Goal: Task Accomplishment & Management: Manage account settings

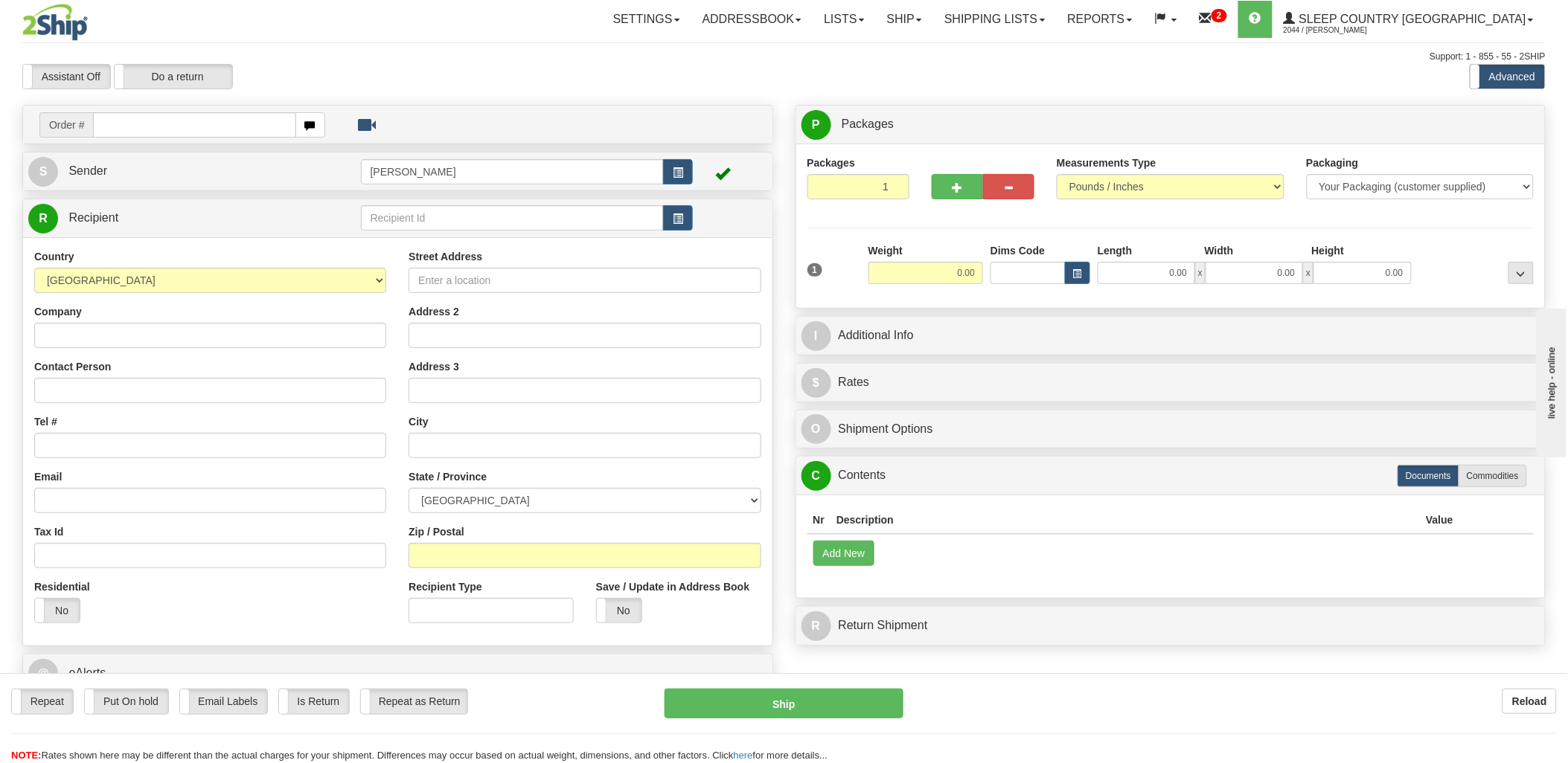
drag, startPoint x: 251, startPoint y: 129, endPoint x: 259, endPoint y: 129, distance: 8.0
click at [254, 129] on input "text" at bounding box center [194, 124] width 202 height 25
type input "9000i06"
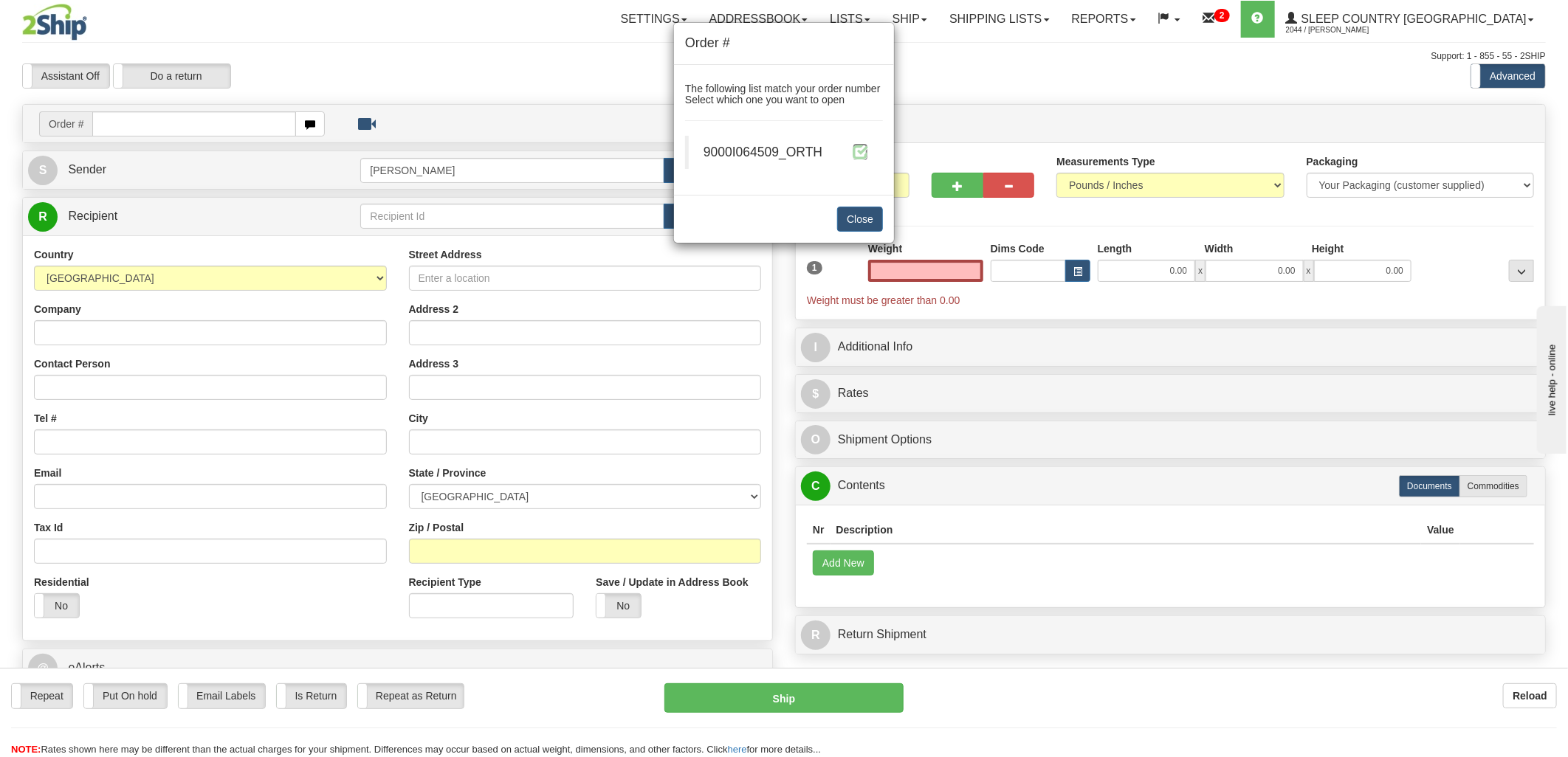
type input "0.00"
click at [857, 148] on span at bounding box center [860, 151] width 15 height 15
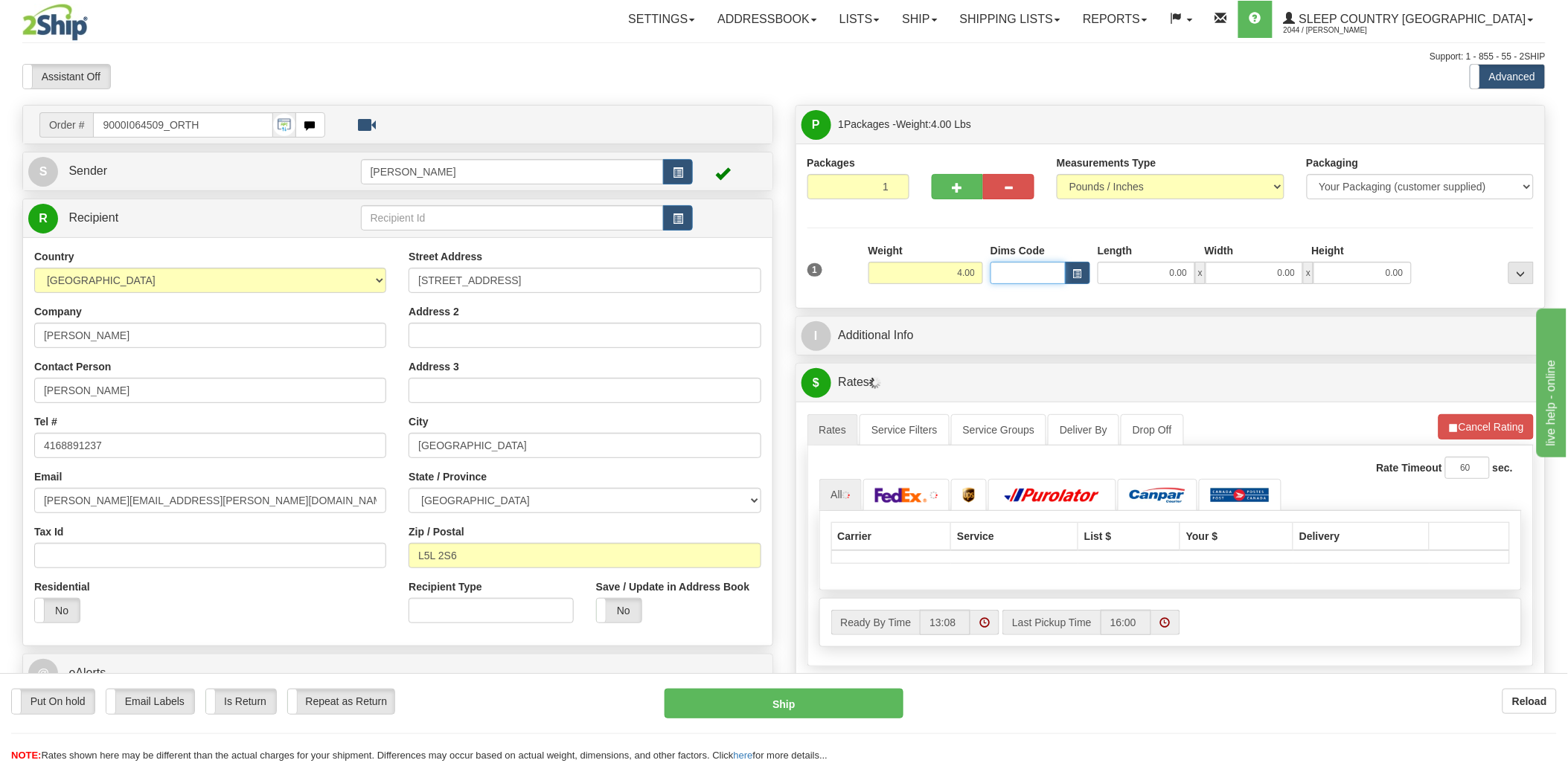
click at [1024, 273] on input "Dims Code" at bounding box center [1028, 273] width 75 height 23
type input "bte"
click button "Delete" at bounding box center [0, 0] width 0 height 0
type input "15.00"
type input "5.00"
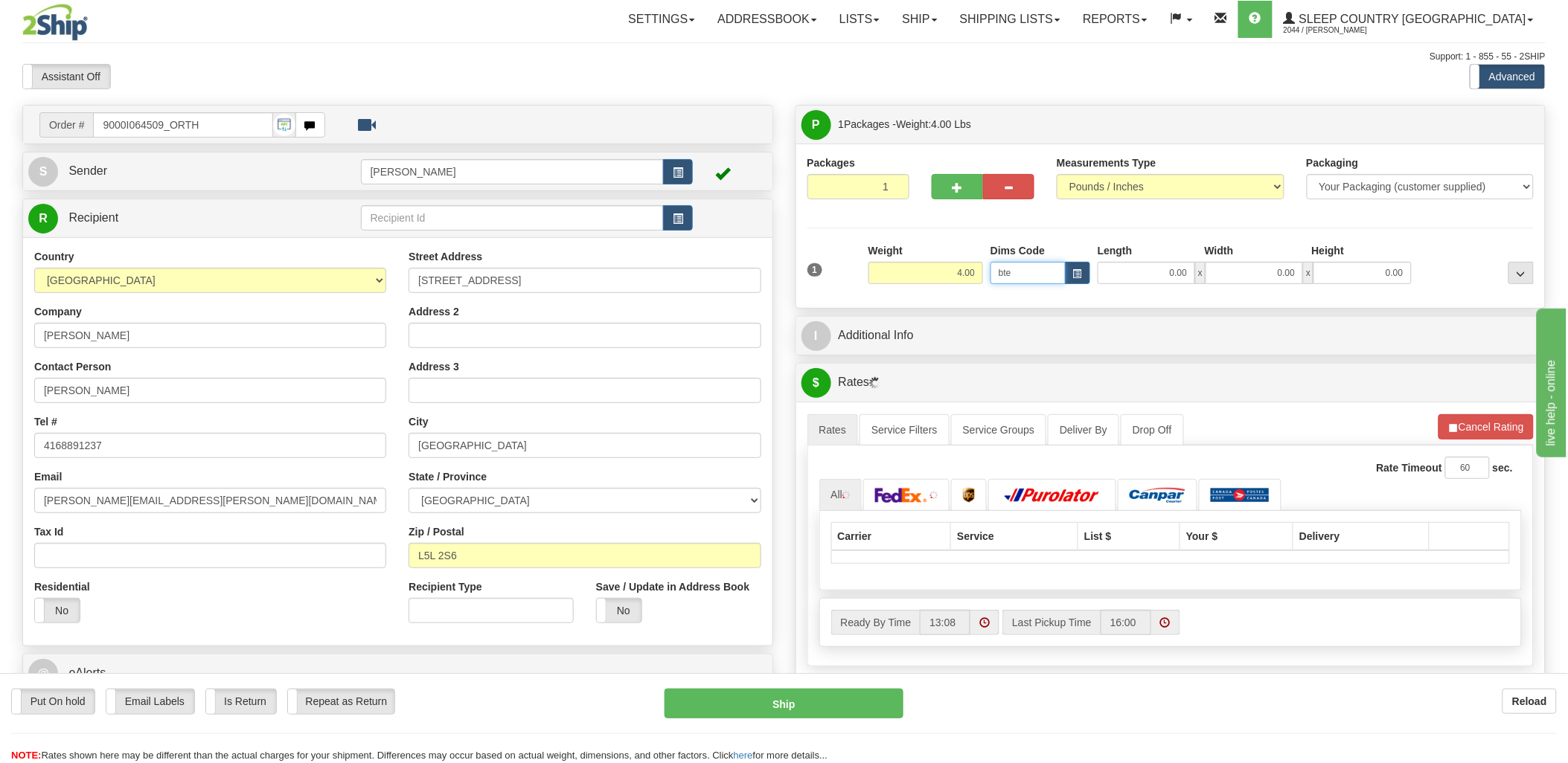
type input "25.00"
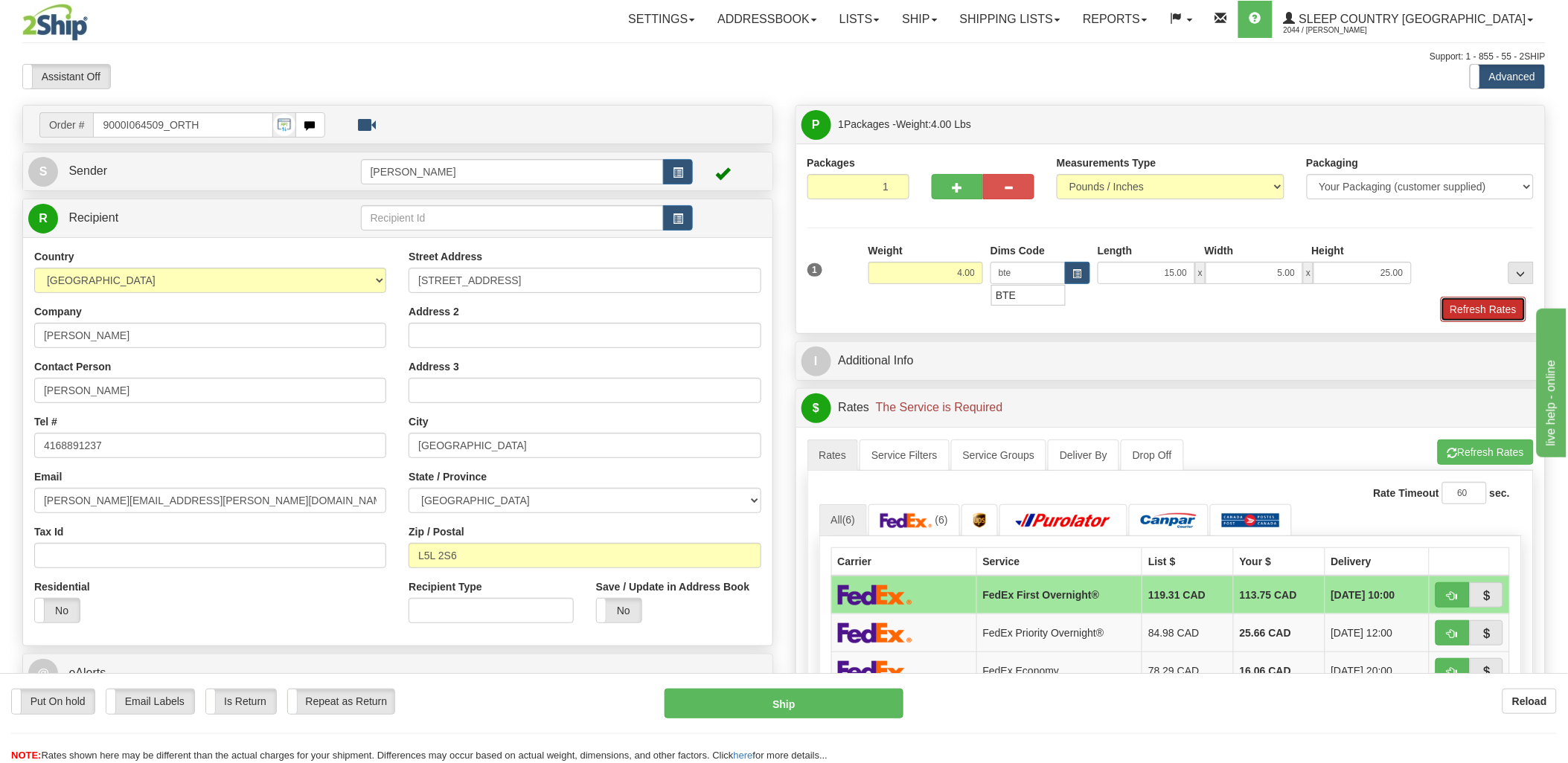
click at [1460, 307] on button "Refresh Rates" at bounding box center [1484, 309] width 86 height 25
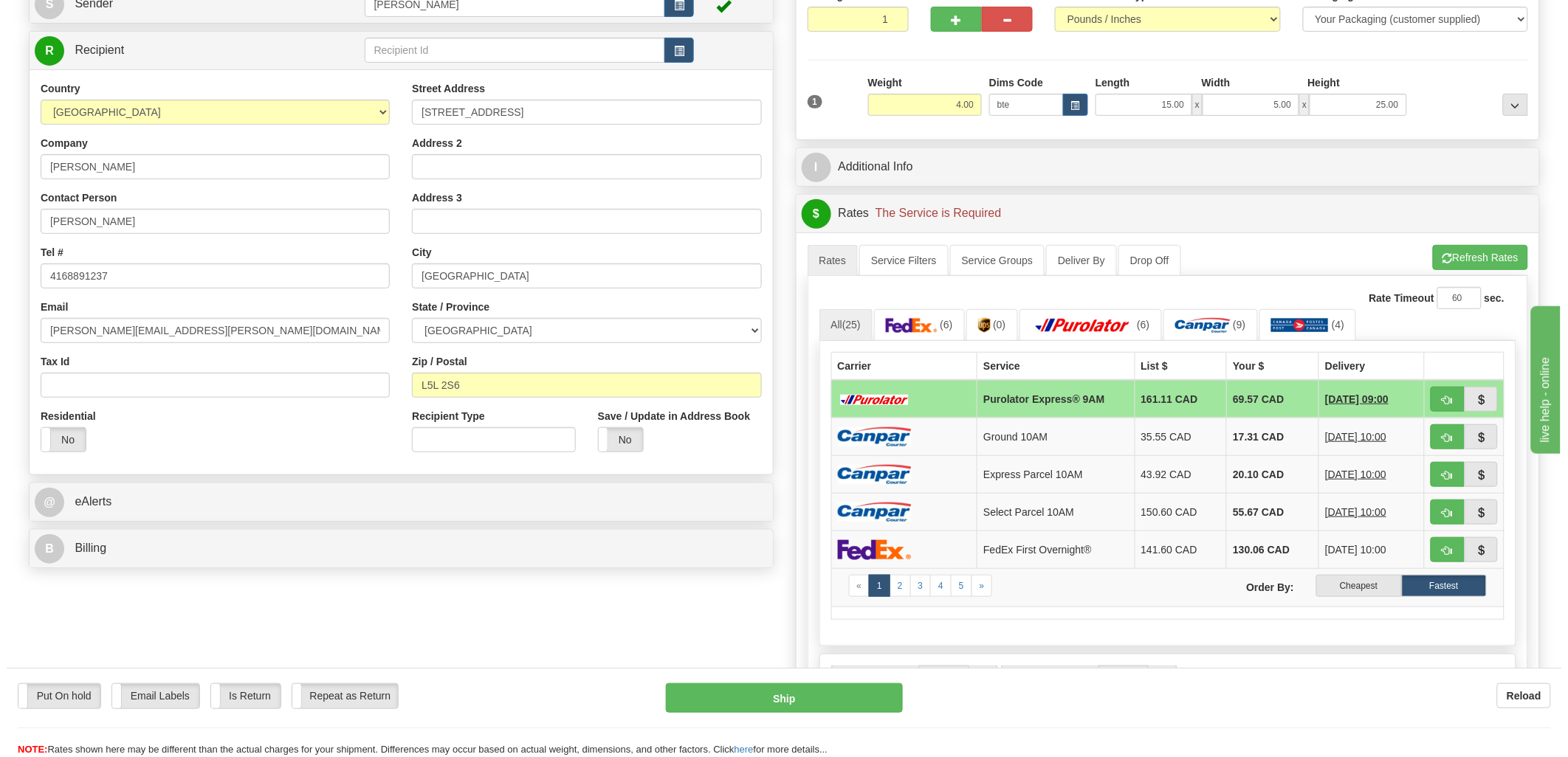
scroll to position [245, 0]
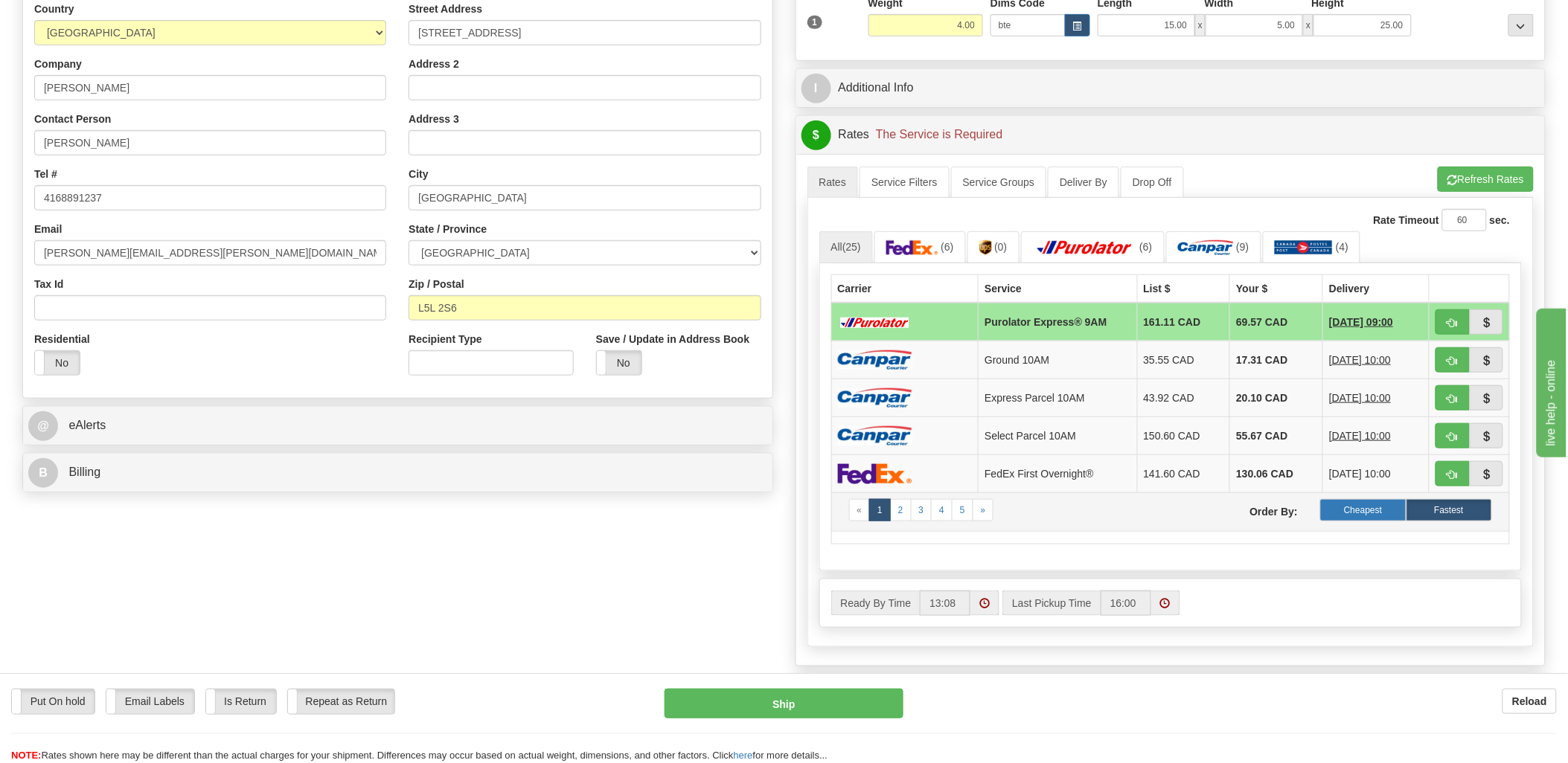
click at [1367, 503] on label "Cheapest" at bounding box center [1363, 510] width 86 height 23
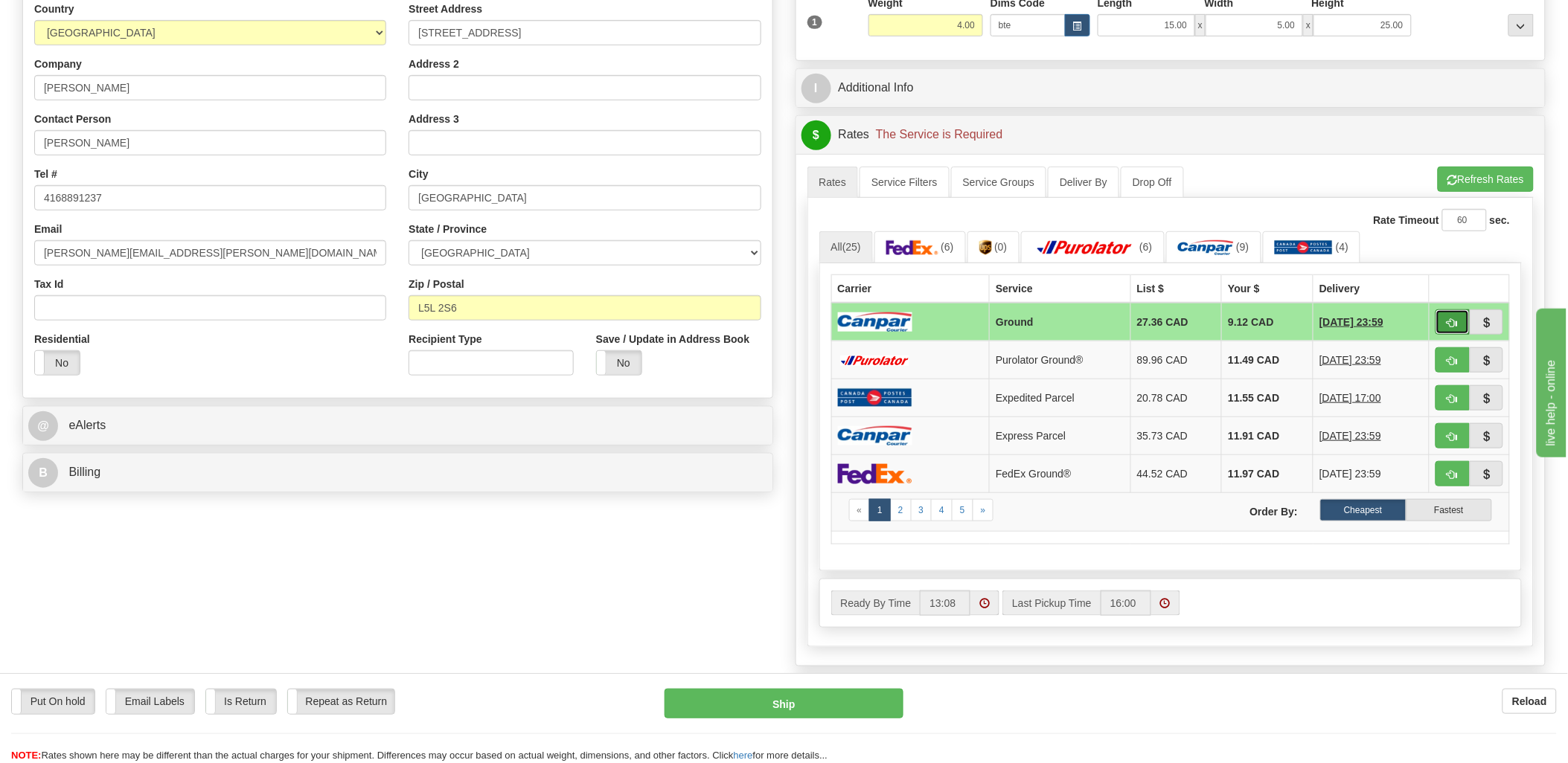
click at [1450, 315] on button "button" at bounding box center [1452, 322] width 34 height 25
type input "1"
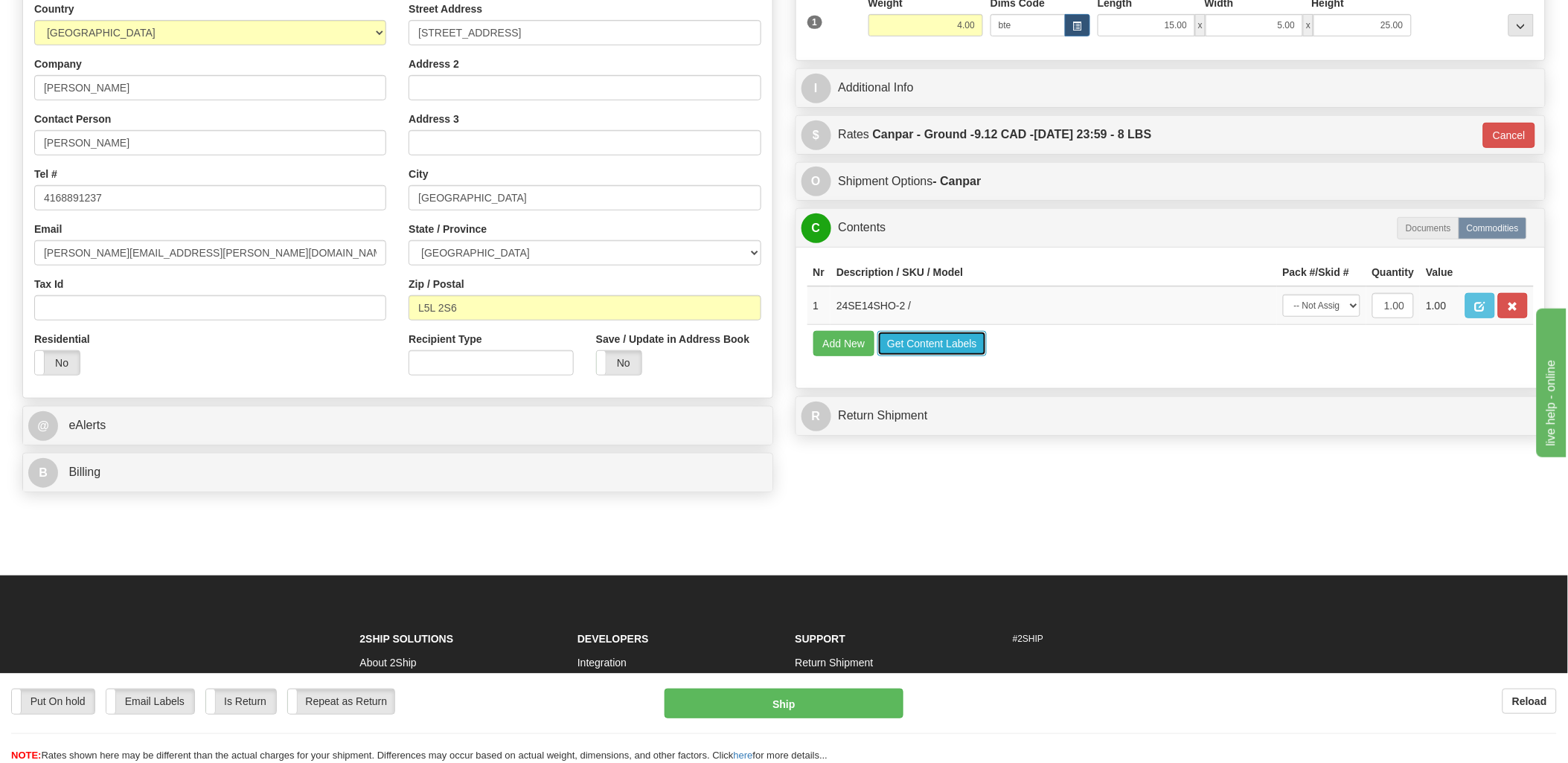
click at [936, 356] on button "Get Content Labels" at bounding box center [932, 344] width 109 height 25
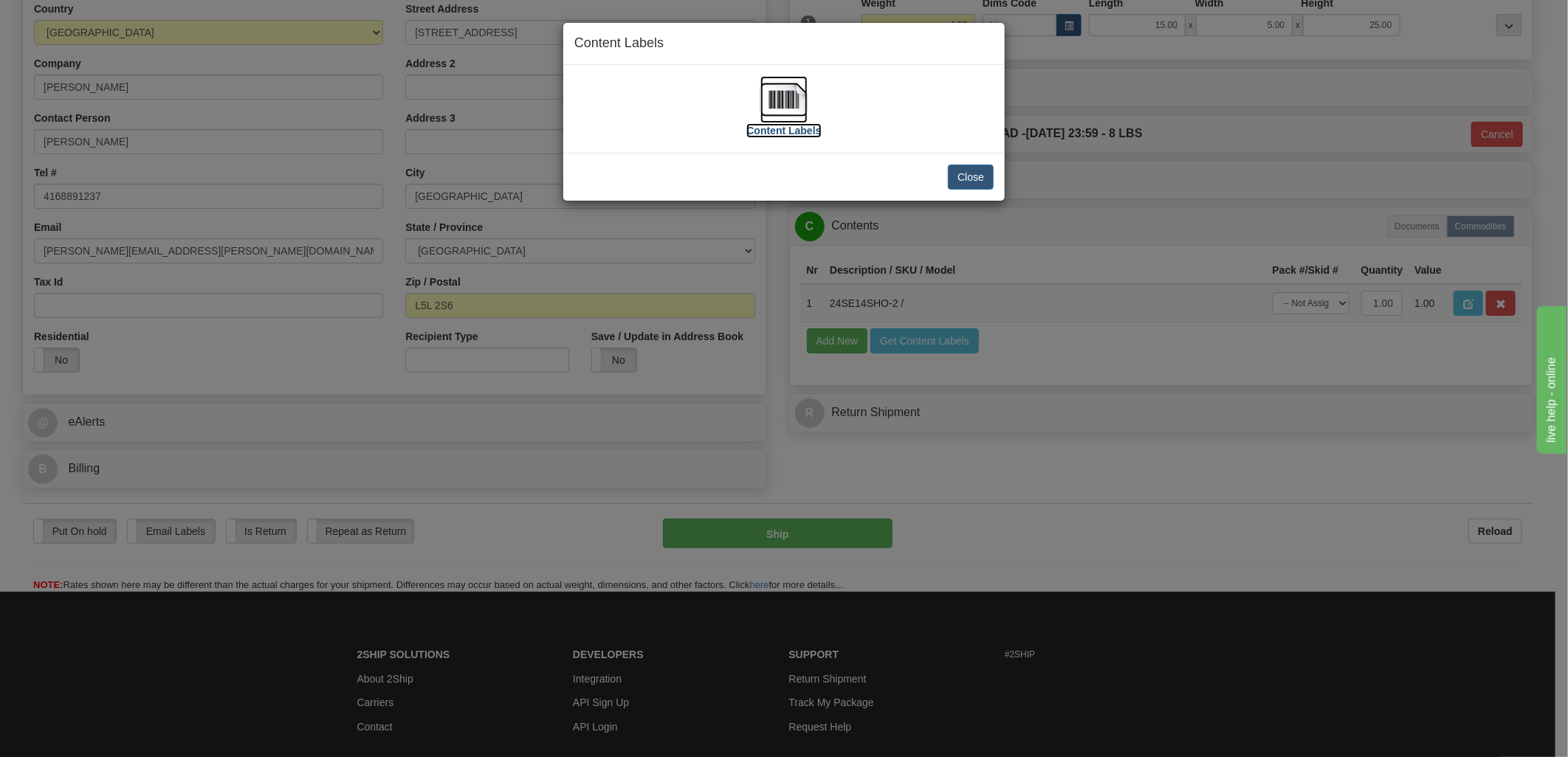
click at [781, 97] on img at bounding box center [784, 99] width 47 height 47
click at [980, 180] on button "Close" at bounding box center [970, 176] width 46 height 25
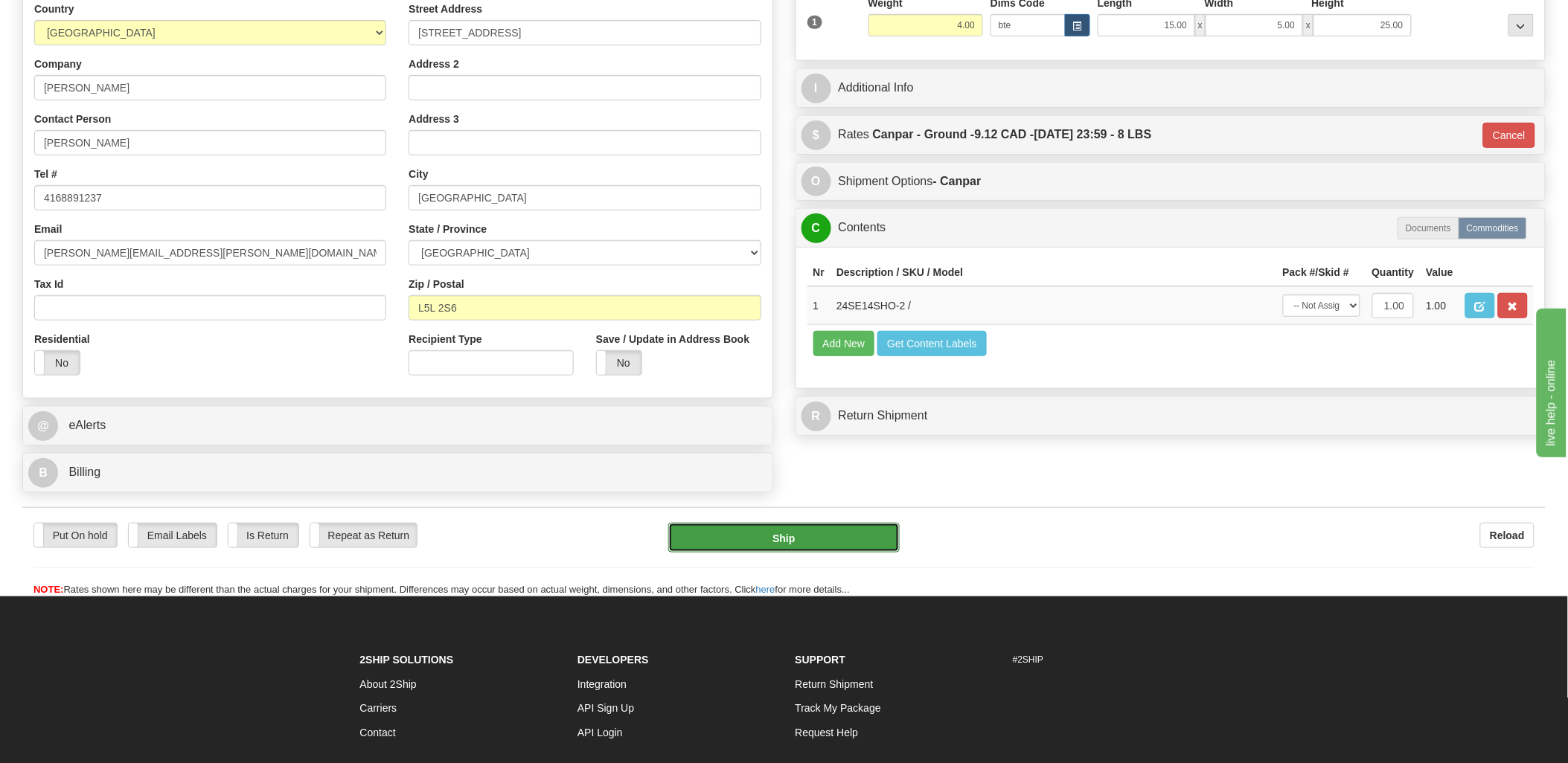
click at [822, 531] on button "Ship" at bounding box center [784, 537] width 231 height 30
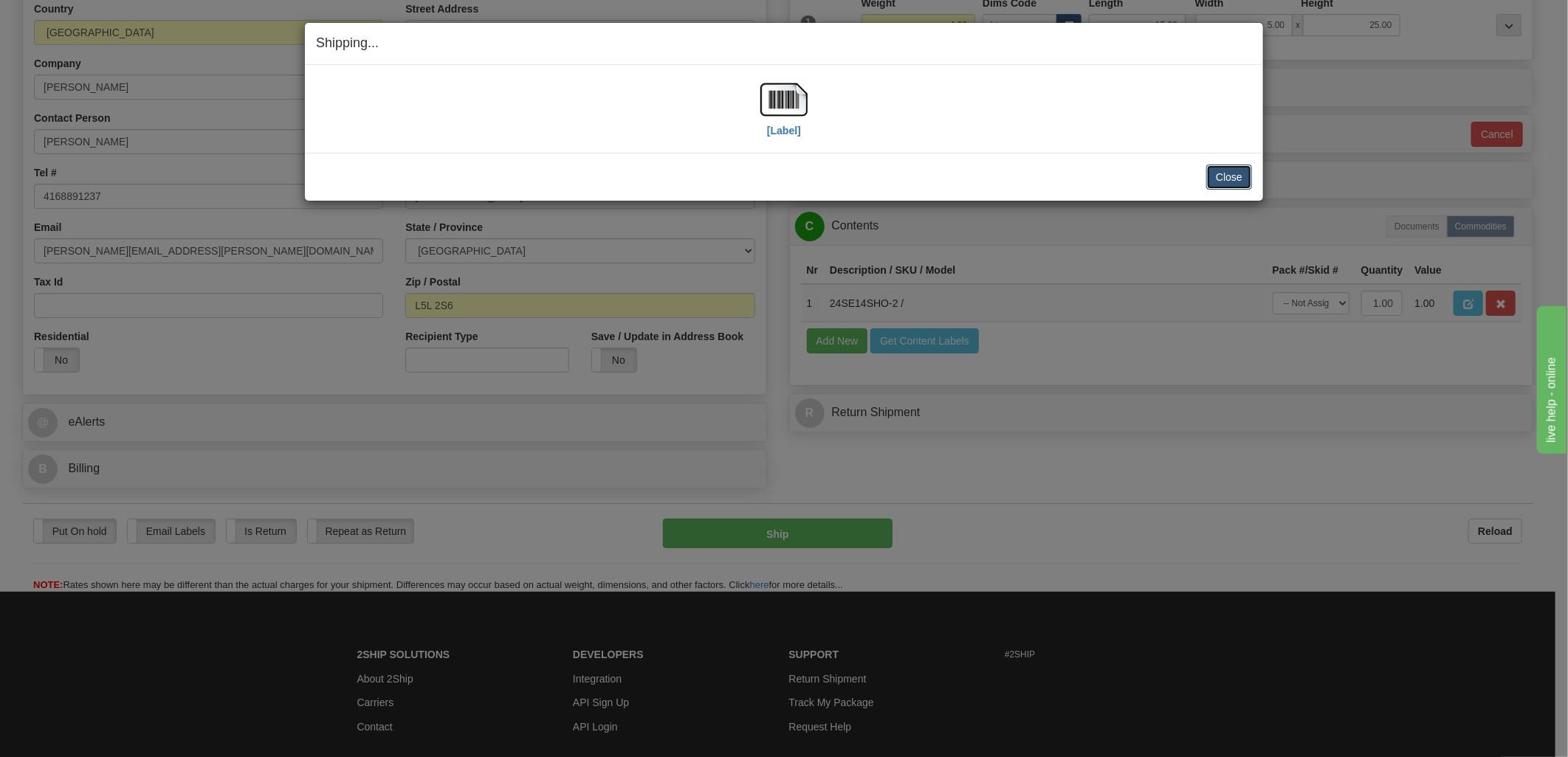
click at [1226, 165] on button "Close" at bounding box center [1229, 176] width 46 height 25
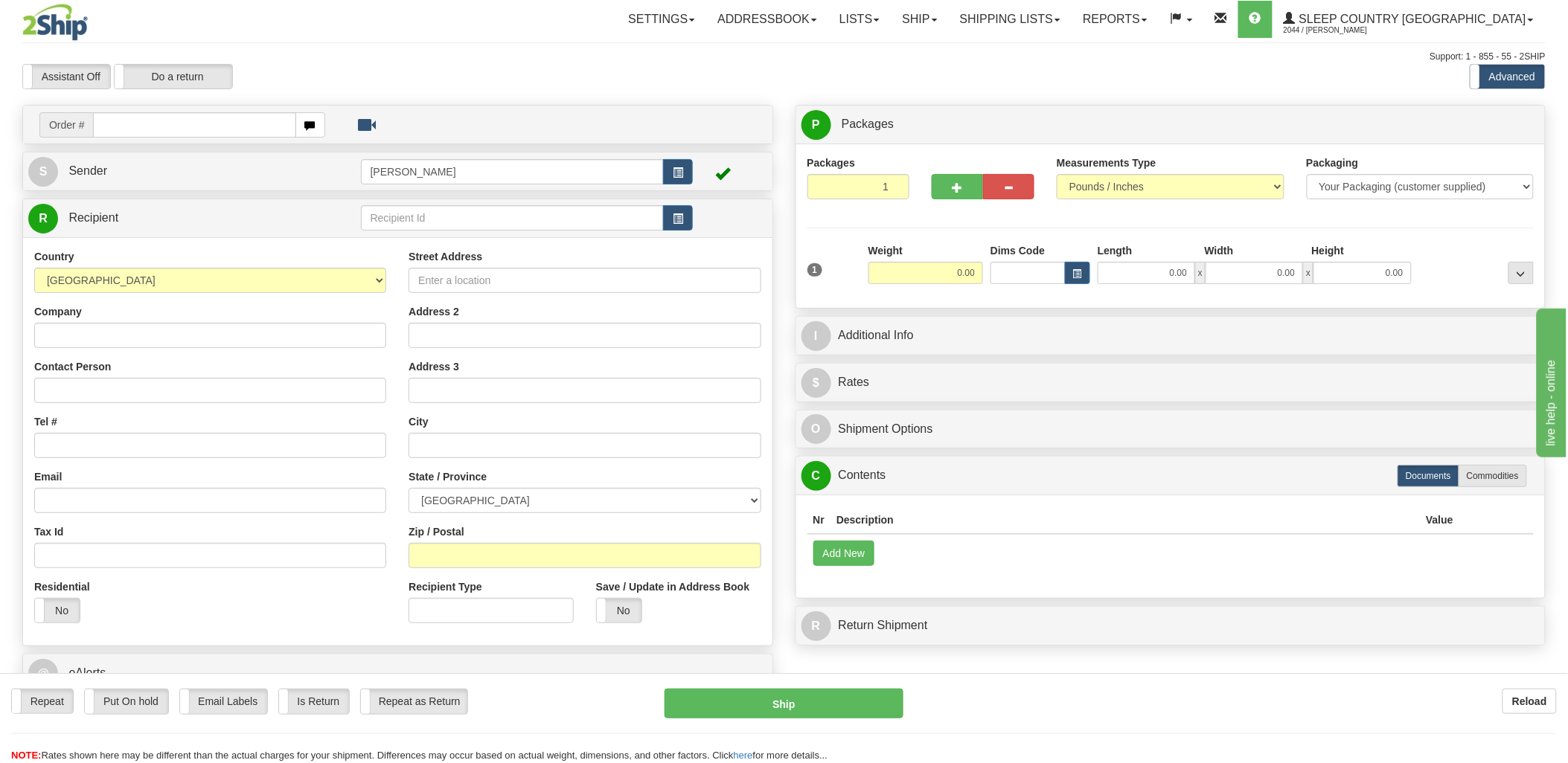
click at [190, 126] on input "text" at bounding box center [194, 124] width 202 height 25
type input "1024899"
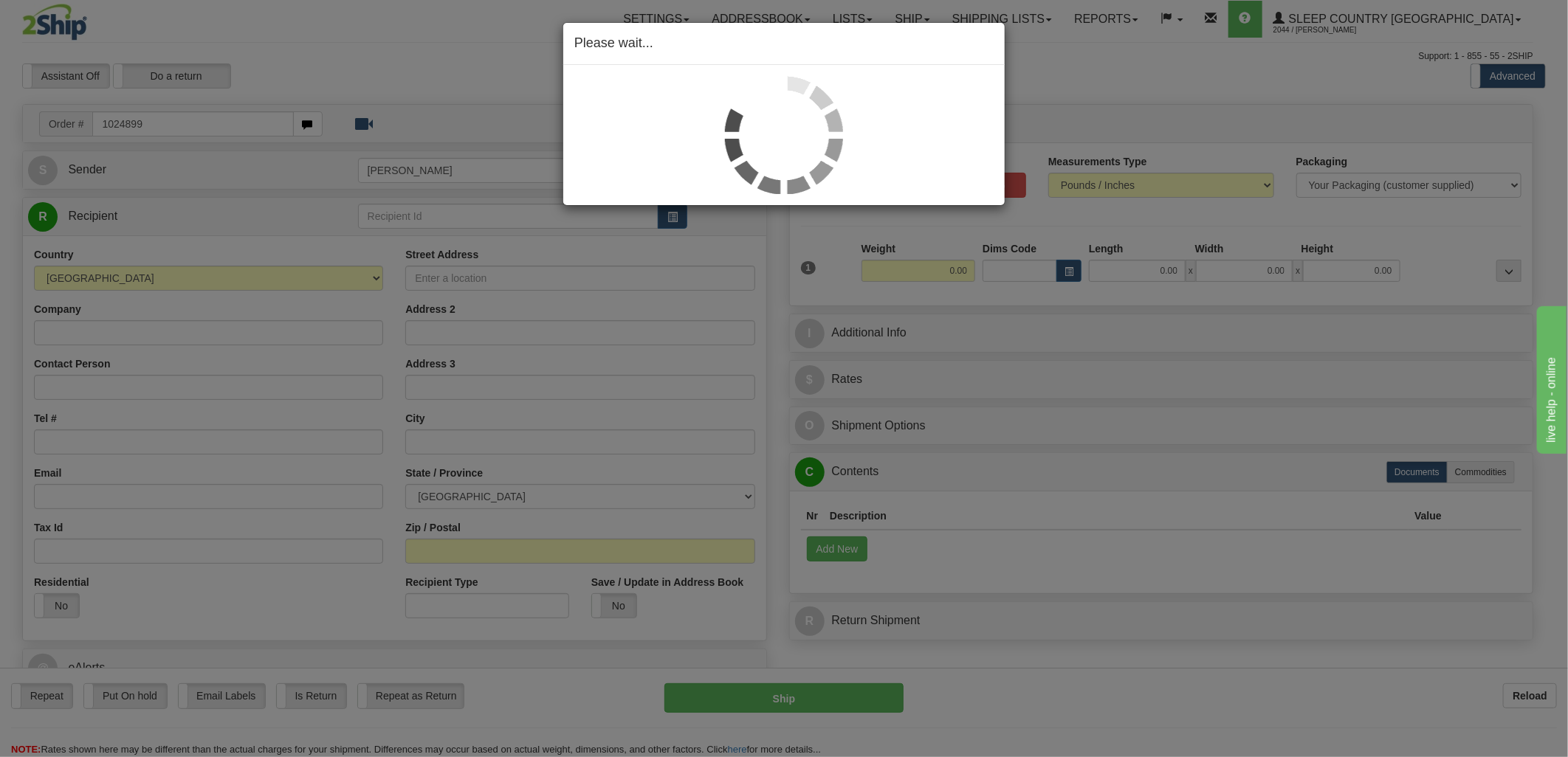
click at [709, 216] on div "Please wait..." at bounding box center [784, 378] width 1568 height 757
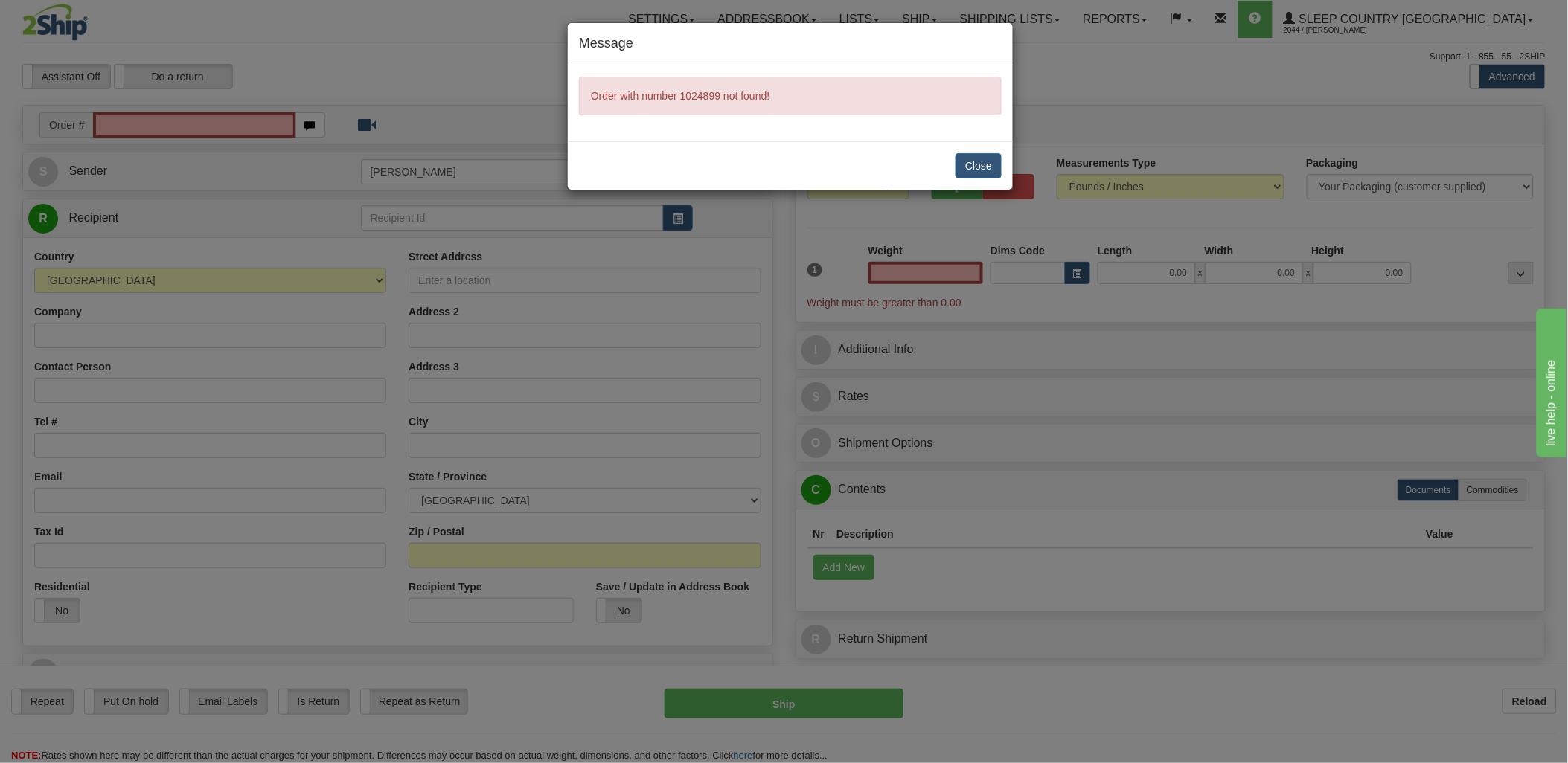
type input "0.00"
click at [974, 167] on button "Close" at bounding box center [978, 166] width 46 height 25
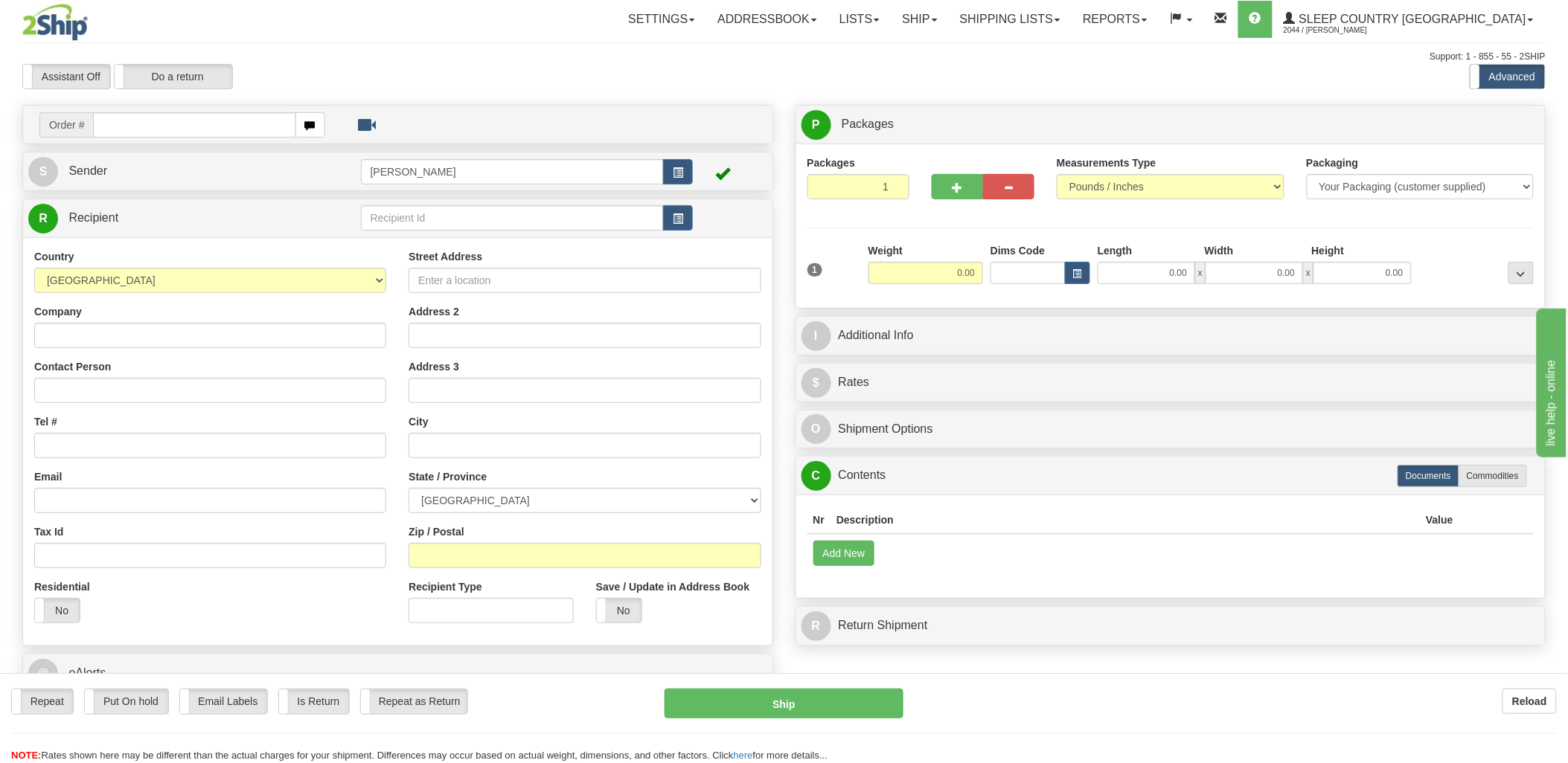
drag, startPoint x: 0, startPoint y: 0, endPoint x: 238, endPoint y: 129, distance: 270.7
click at [239, 130] on div at bounding box center [784, 382] width 1568 height 763
click at [238, 129] on input "text" at bounding box center [194, 124] width 202 height 25
type input "1024899"
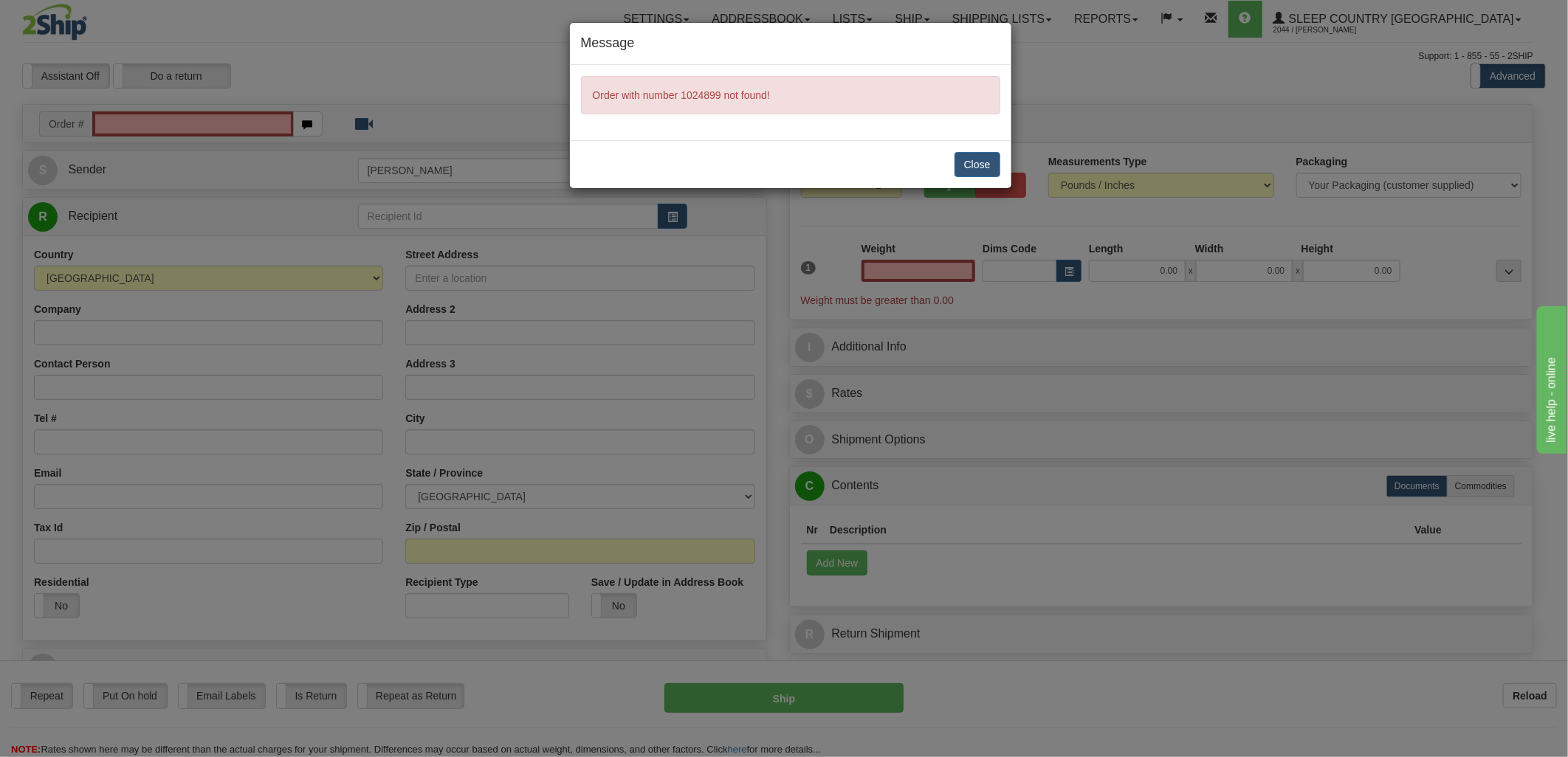
type input "0.00"
click at [991, 153] on button "Close" at bounding box center [977, 164] width 46 height 25
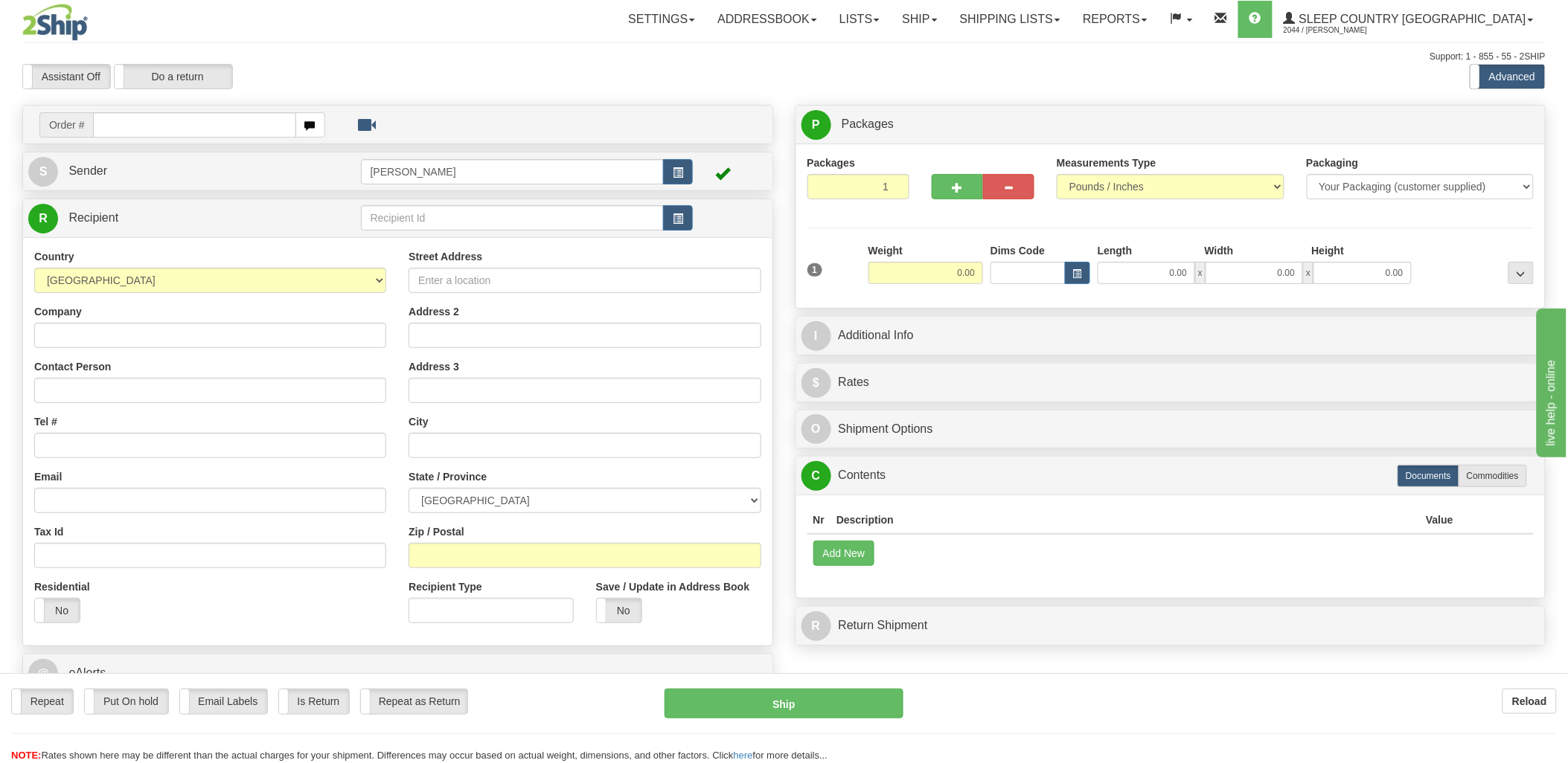
click at [229, 120] on div "Toggle navigation Settings Shipping Preferences Fields Preferences New" at bounding box center [784, 411] width 1568 height 824
click at [229, 125] on input "text" at bounding box center [194, 124] width 202 height 25
type input "1024899"
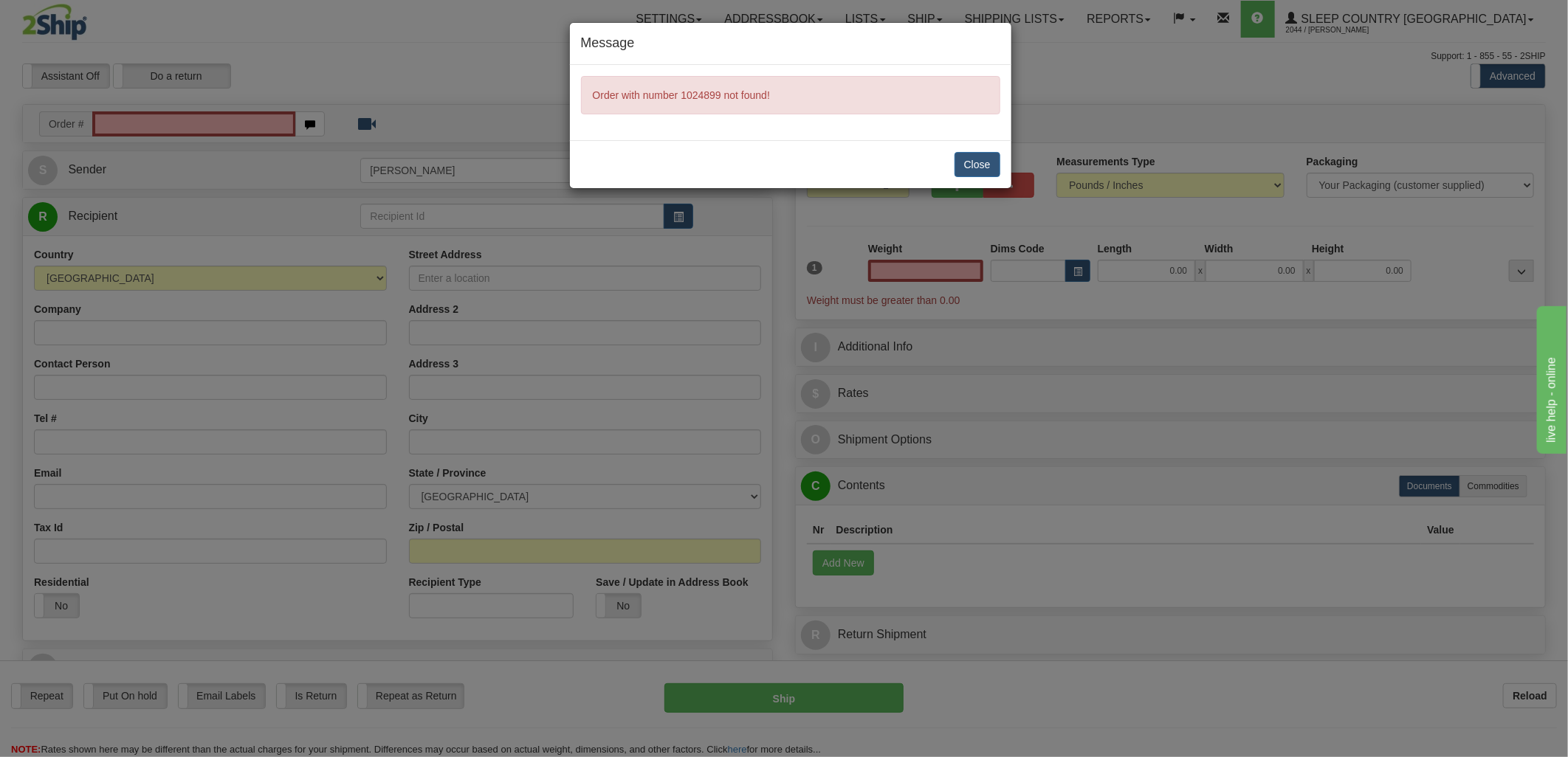
type input "0.00"
click at [959, 165] on button "Close" at bounding box center [977, 164] width 46 height 25
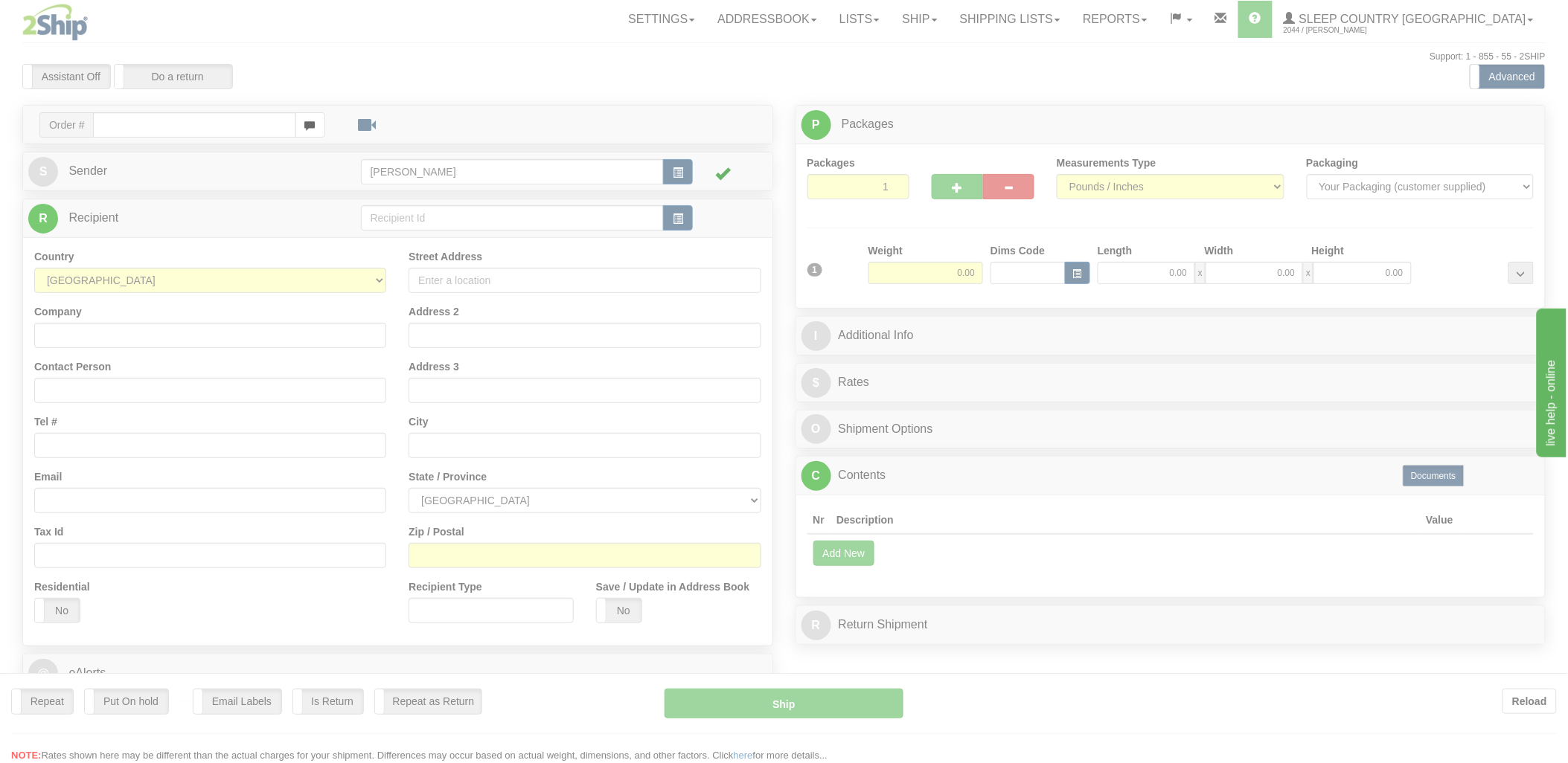
click at [175, 124] on div at bounding box center [784, 382] width 1568 height 763
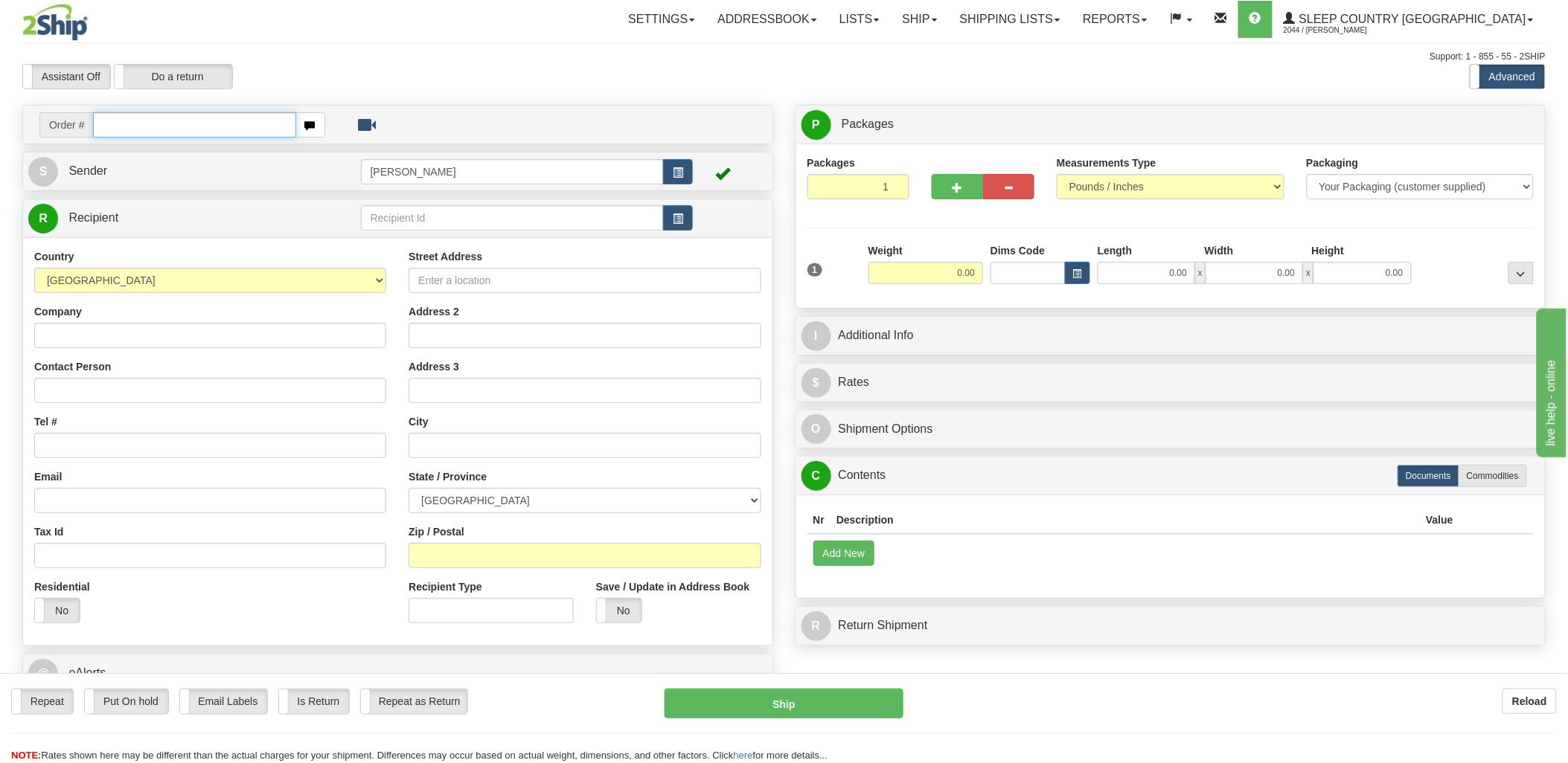
click at [197, 121] on input "text" at bounding box center [194, 124] width 202 height 25
type input "9002i"
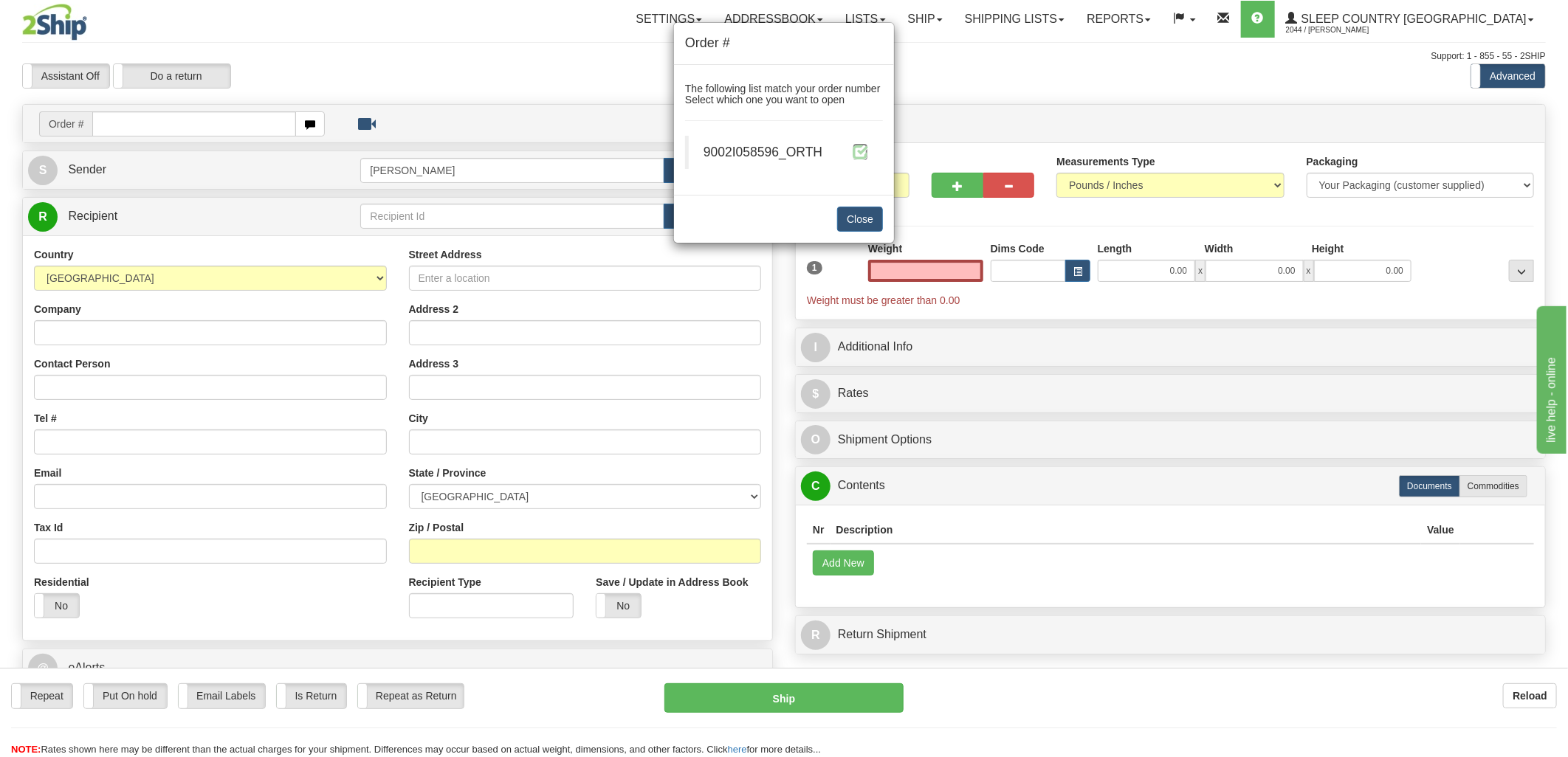
type input "0.00"
click at [864, 152] on span at bounding box center [860, 151] width 15 height 15
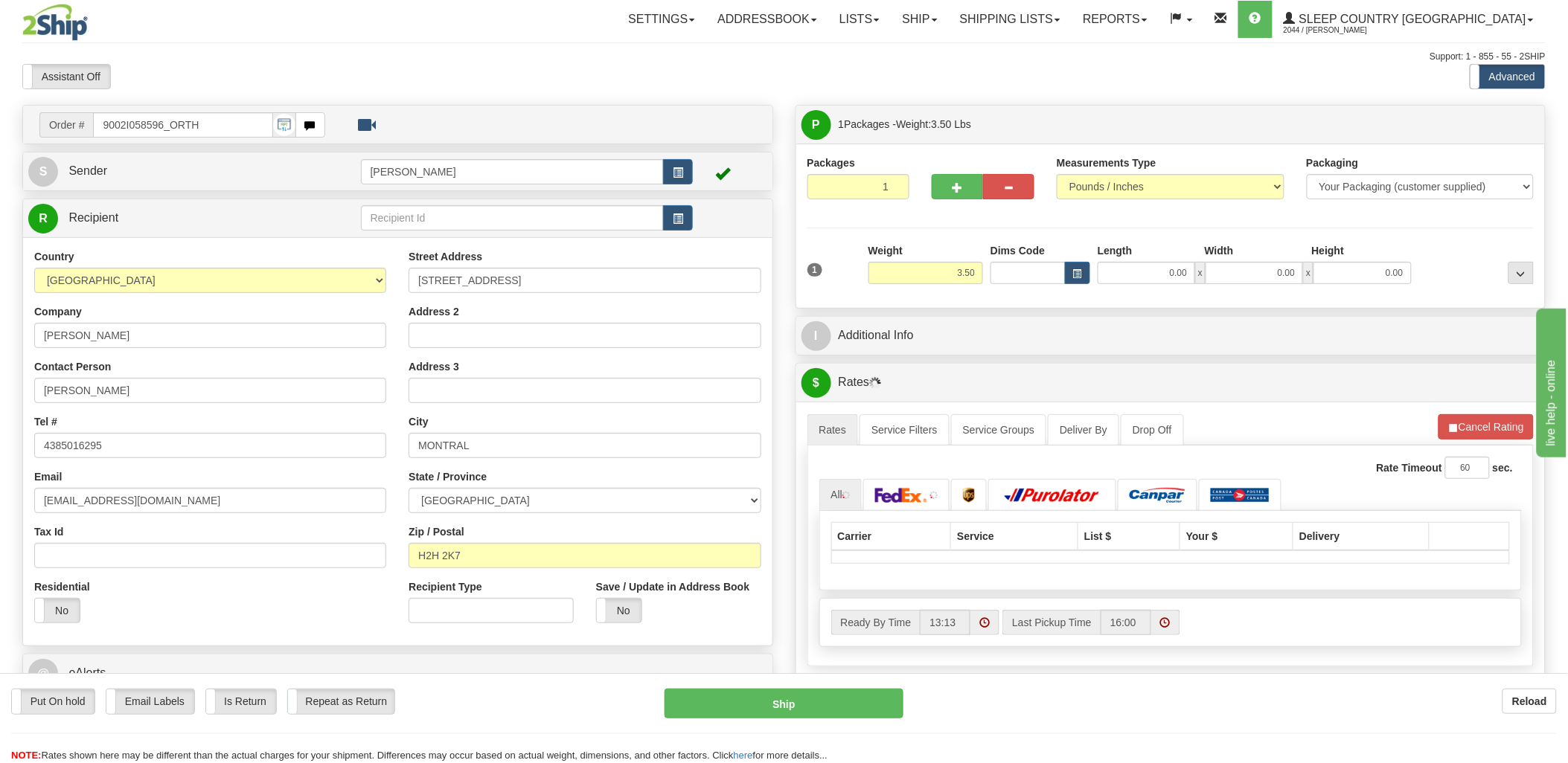
click at [1023, 272] on div "Toggle navigation Settings Shipping Preferences Fields Preferences New" at bounding box center [784, 525] width 1568 height 1050
click at [1025, 272] on input "Dims Code" at bounding box center [1028, 273] width 75 height 23
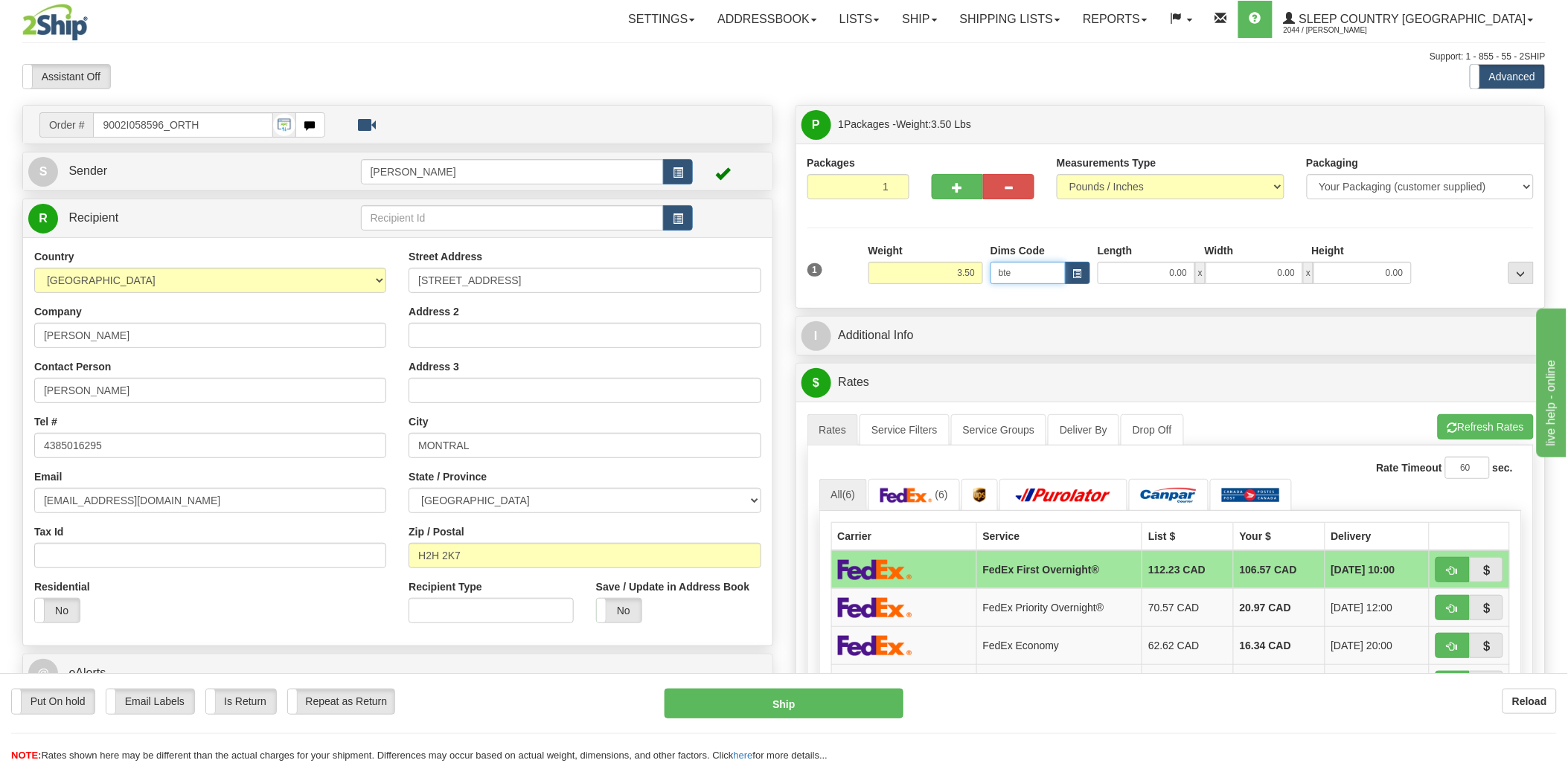
type input "bte"
click button "Delete" at bounding box center [0, 0] width 0 height 0
type input "15.00"
type input "5.00"
type input "25.00"
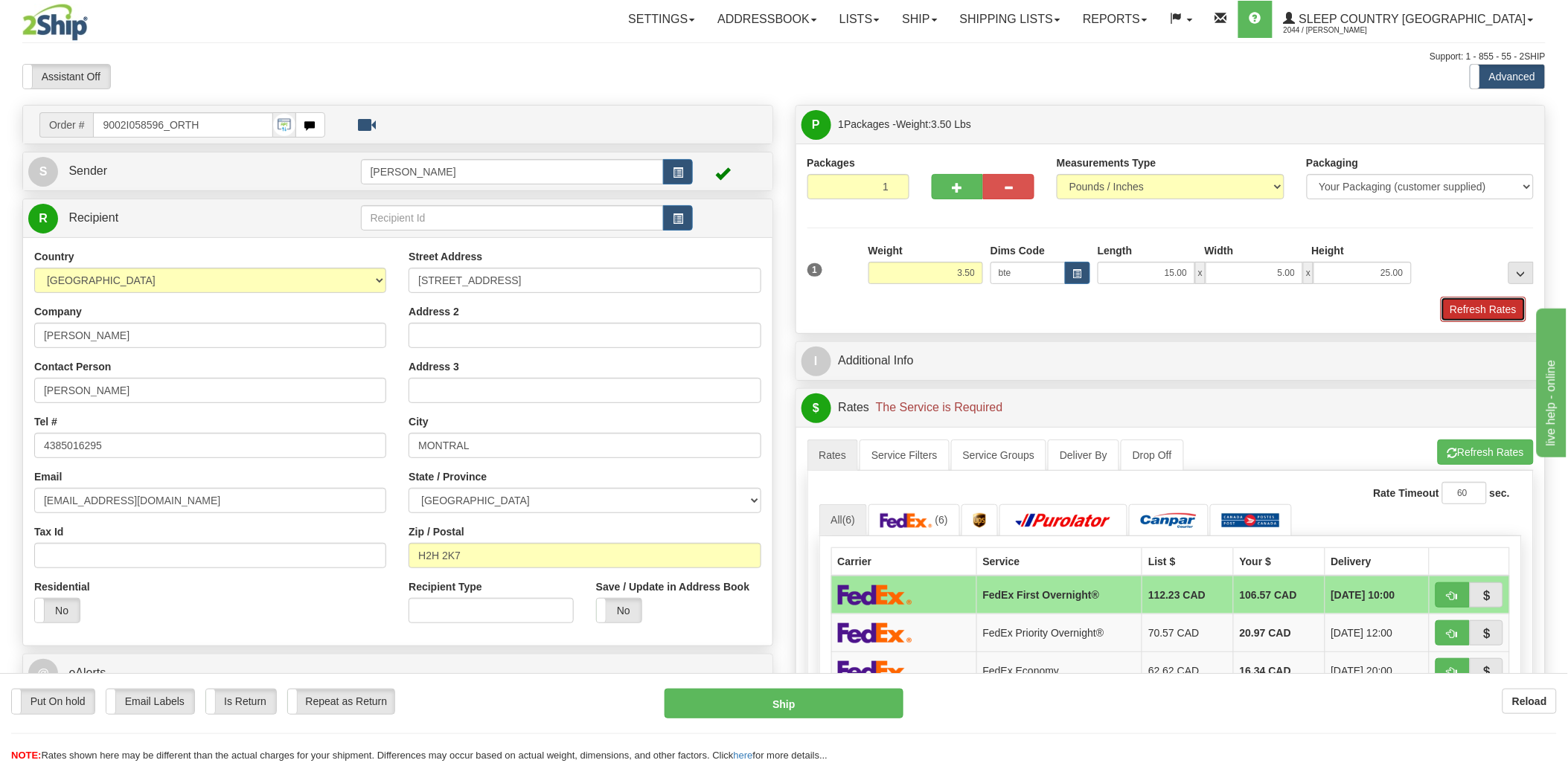
click at [1485, 310] on button "Refresh Rates" at bounding box center [1484, 309] width 86 height 25
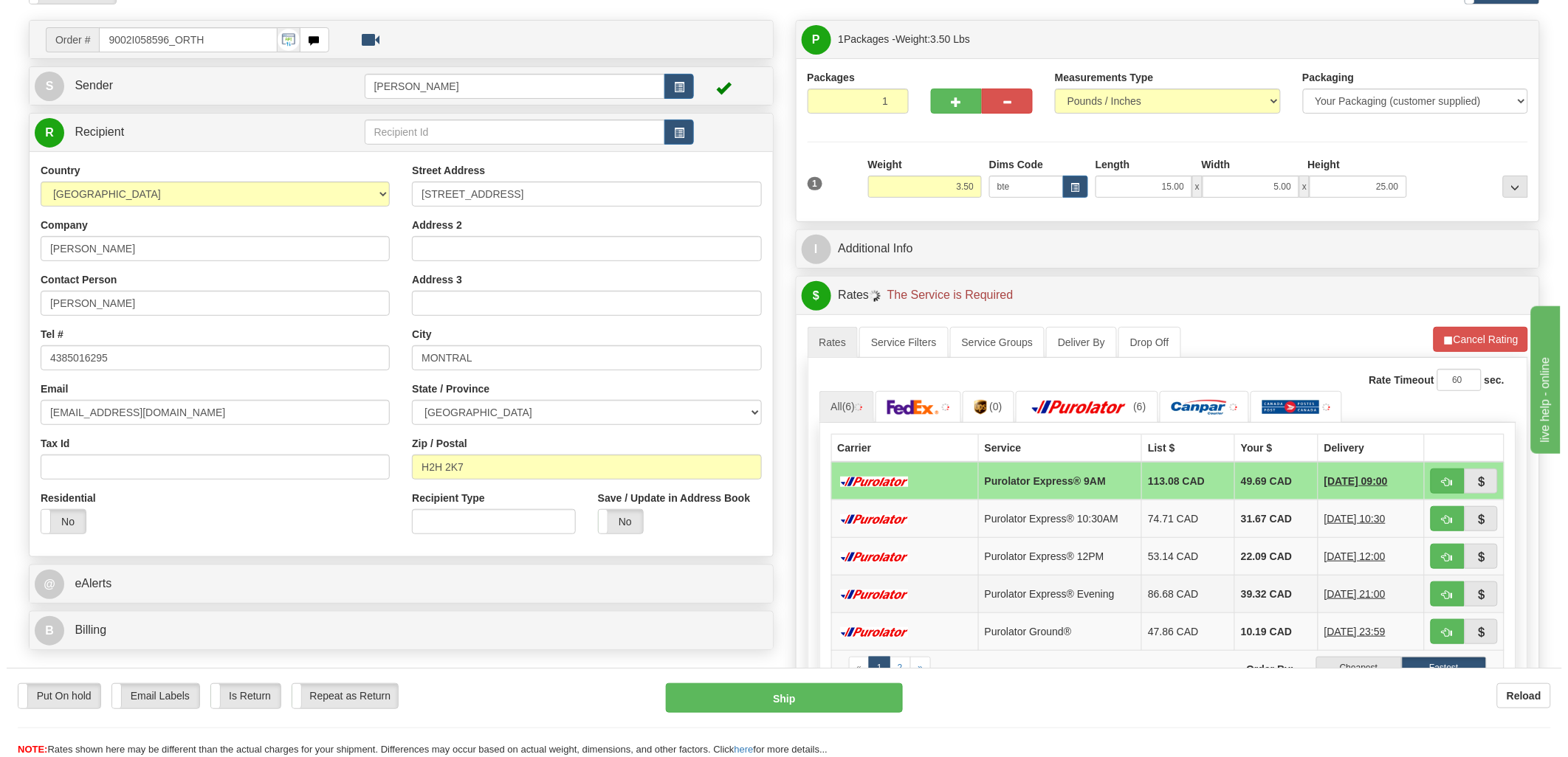
scroll to position [164, 0]
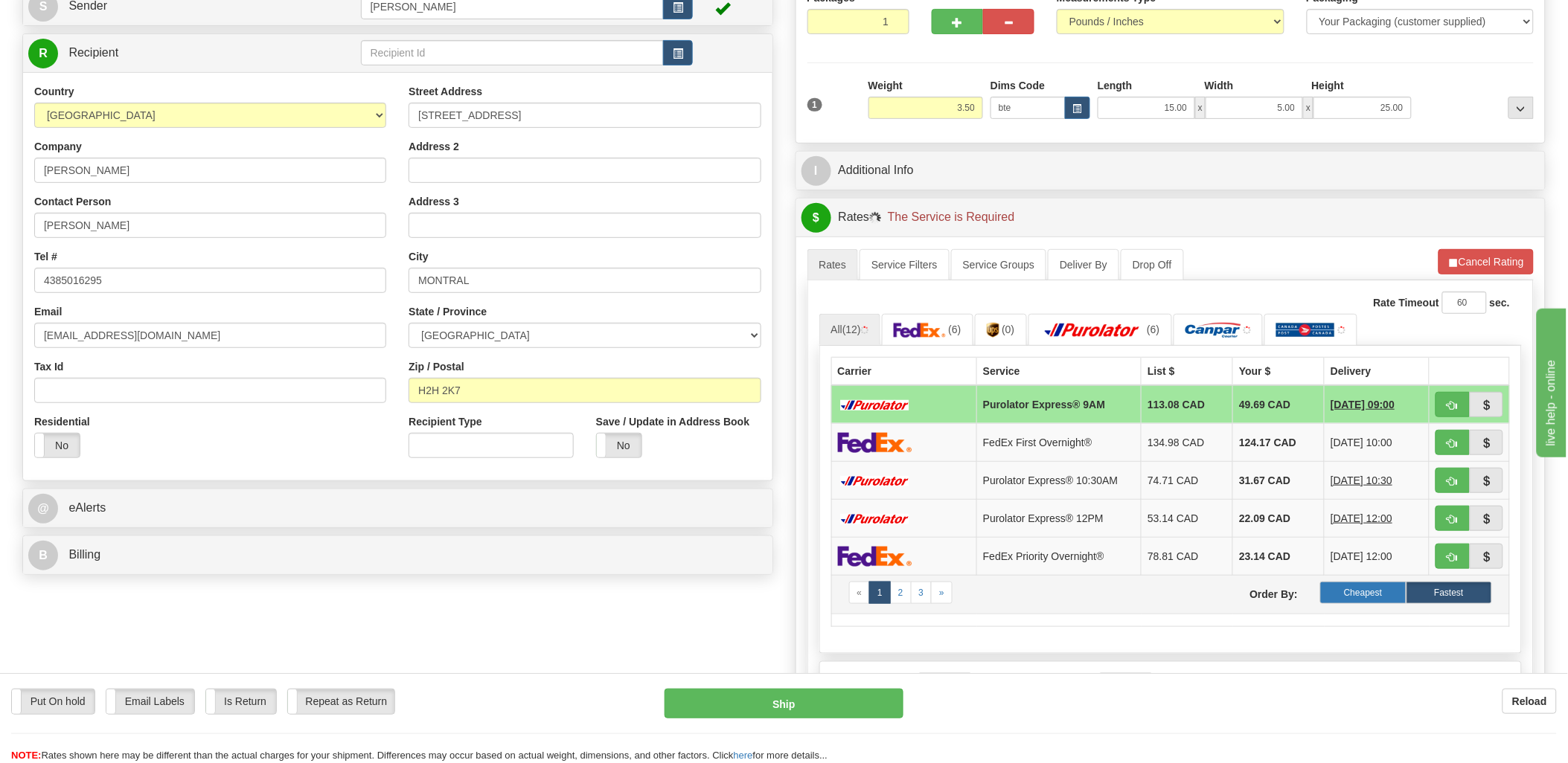
click at [1380, 599] on label "Cheapest" at bounding box center [1363, 593] width 86 height 23
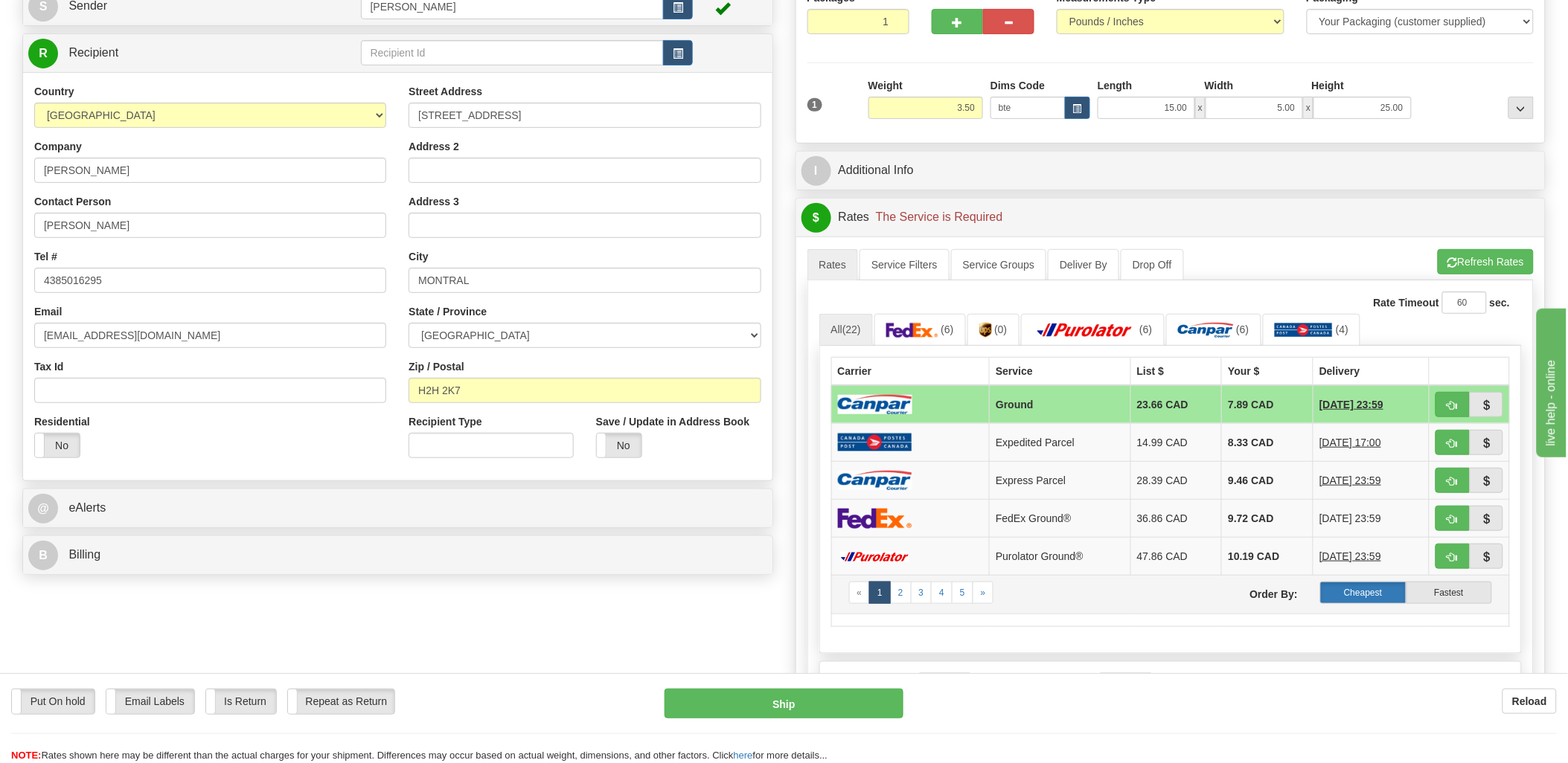
click at [1373, 603] on label "Cheapest" at bounding box center [1363, 593] width 86 height 23
click at [1448, 409] on span "button" at bounding box center [1452, 406] width 11 height 10
type input "1"
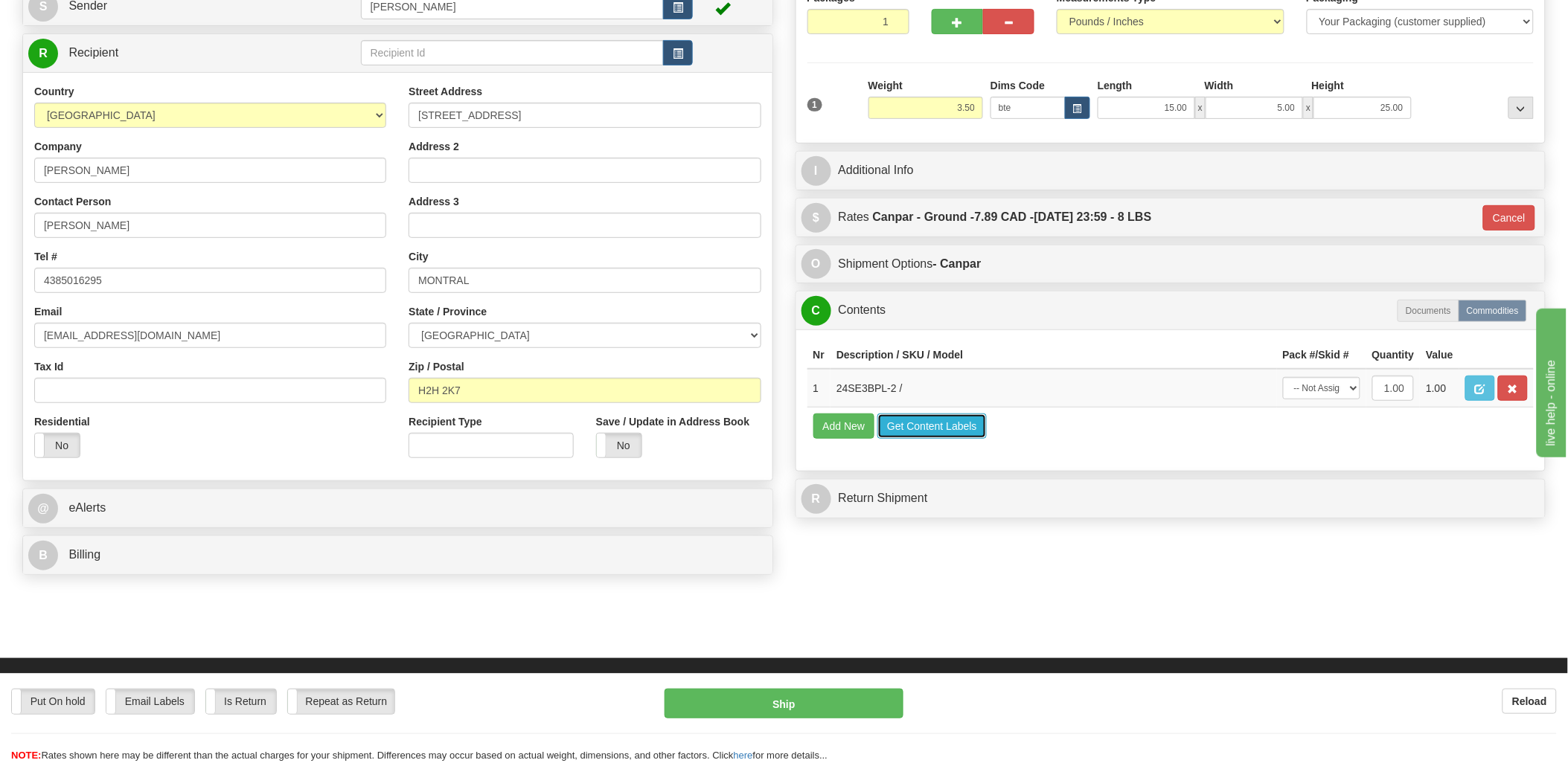
click at [925, 439] on button "Get Content Labels" at bounding box center [932, 426] width 109 height 25
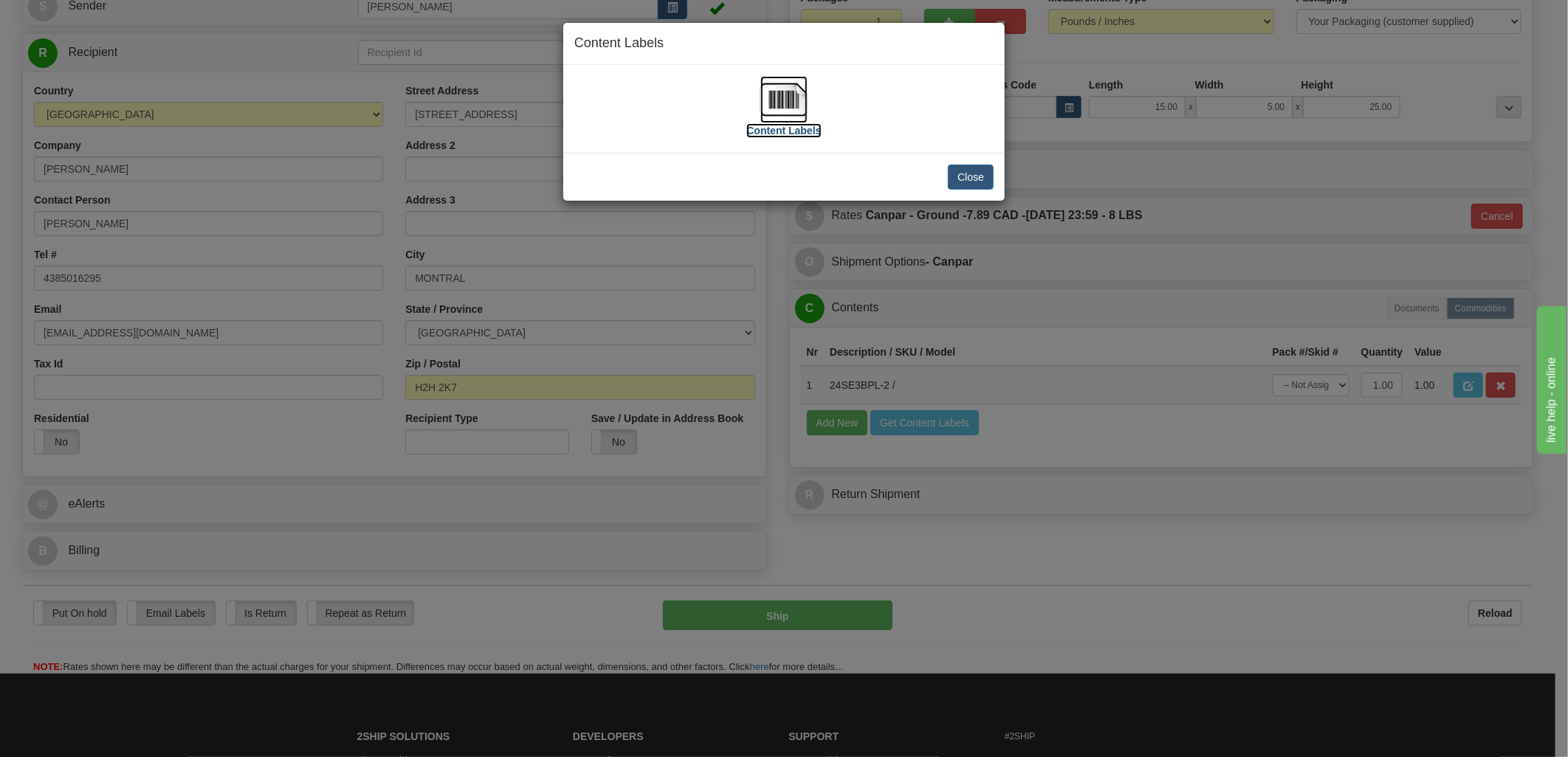
click at [788, 99] on img at bounding box center [784, 99] width 47 height 47
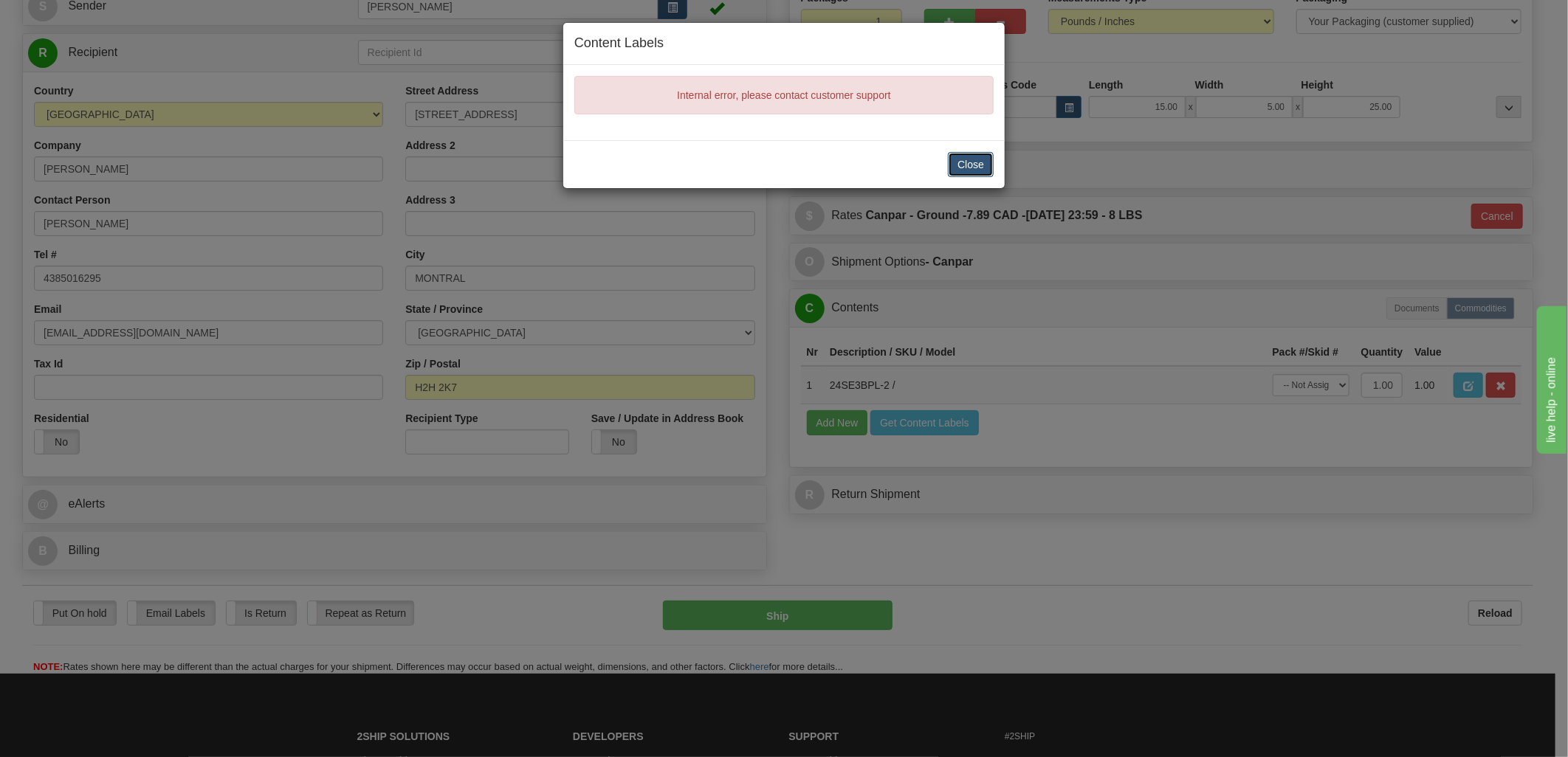
click at [960, 163] on button "Close" at bounding box center [970, 164] width 46 height 25
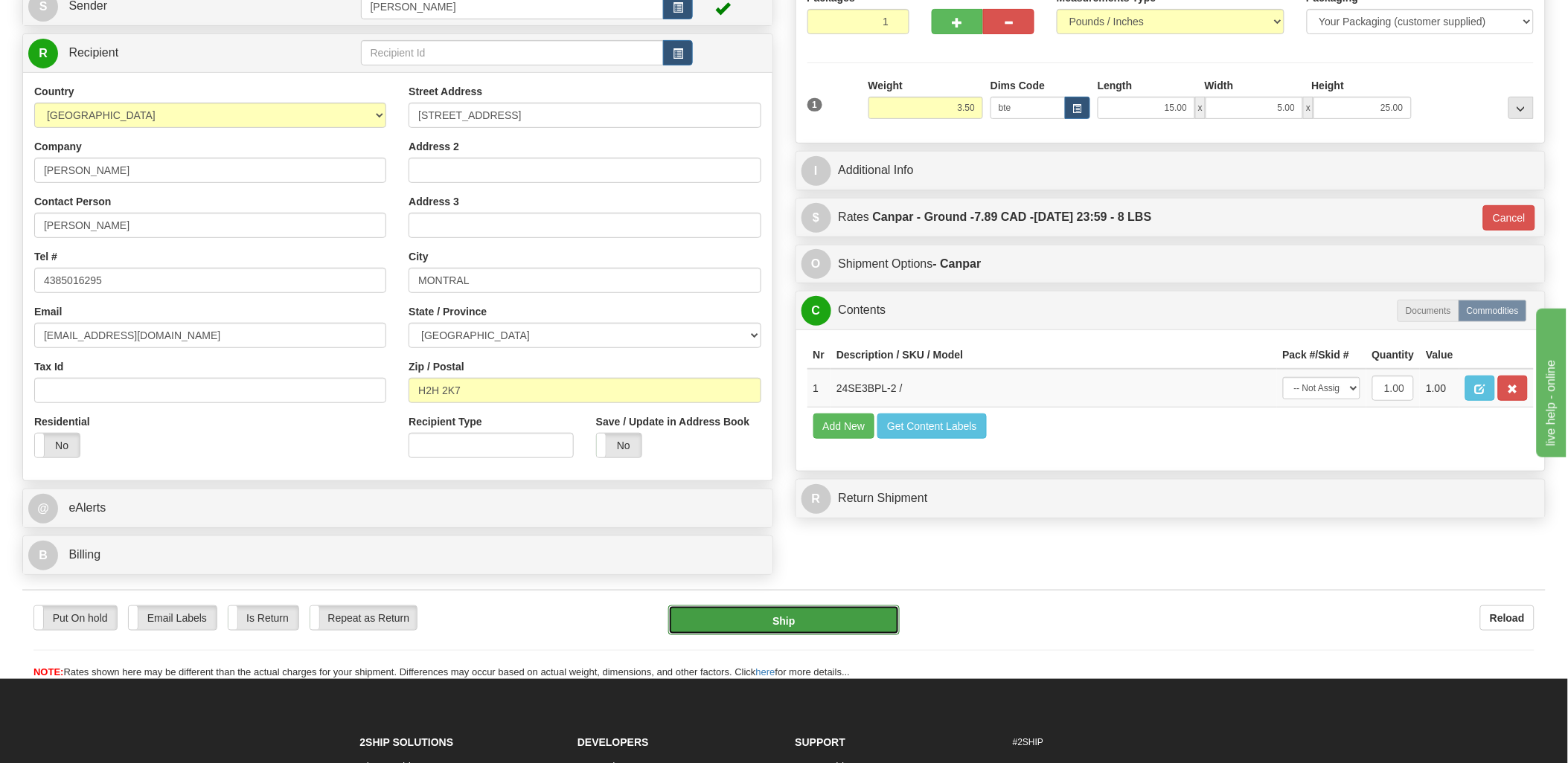
click at [828, 628] on button "Ship" at bounding box center [784, 620] width 231 height 30
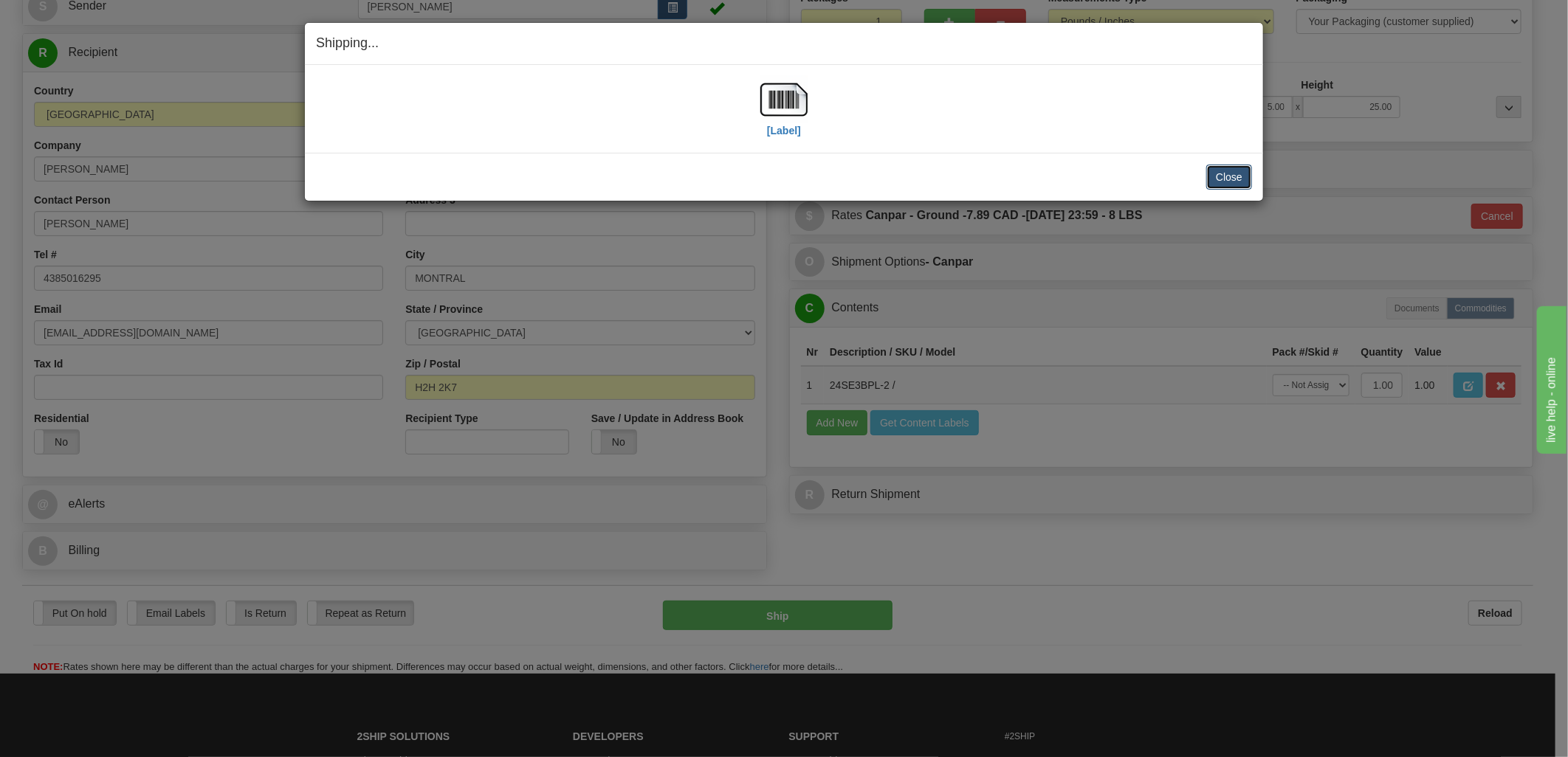
click at [1227, 172] on button "Close" at bounding box center [1229, 176] width 46 height 25
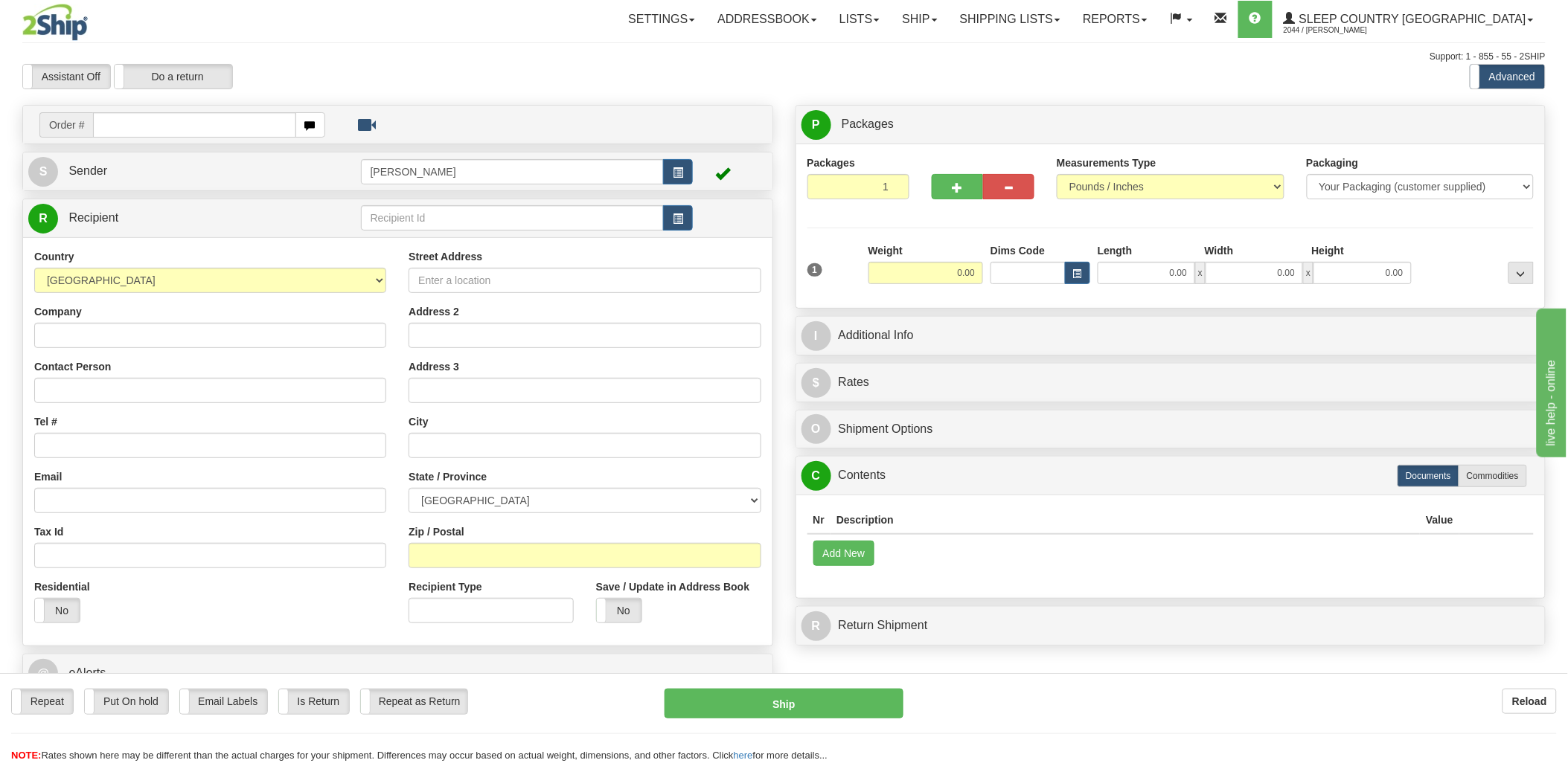
click at [165, 122] on input "text" at bounding box center [194, 124] width 202 height 25
click at [948, 25] on link "Ship" at bounding box center [919, 19] width 57 height 37
click at [1071, 27] on link "Shipping lists" at bounding box center [1010, 19] width 123 height 37
click at [1028, 56] on span "Current Shipments" at bounding box center [984, 52] width 87 height 12
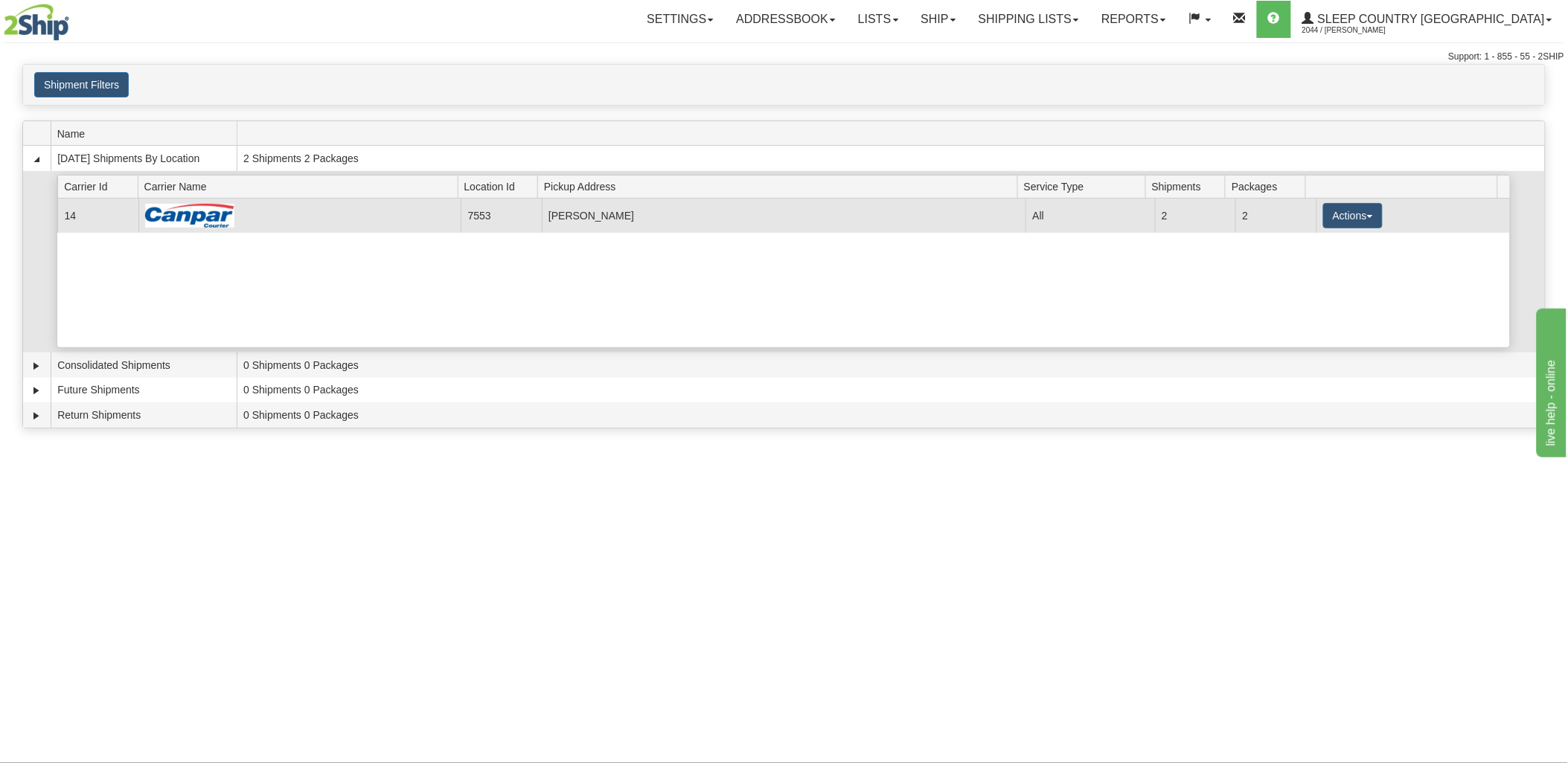
click at [1340, 229] on td "Actions Details Close Pickup Zip Print" at bounding box center [1413, 215] width 193 height 33
click at [1338, 217] on button "Actions" at bounding box center [1353, 215] width 60 height 25
click at [1308, 247] on span "Details" at bounding box center [1298, 242] width 40 height 11
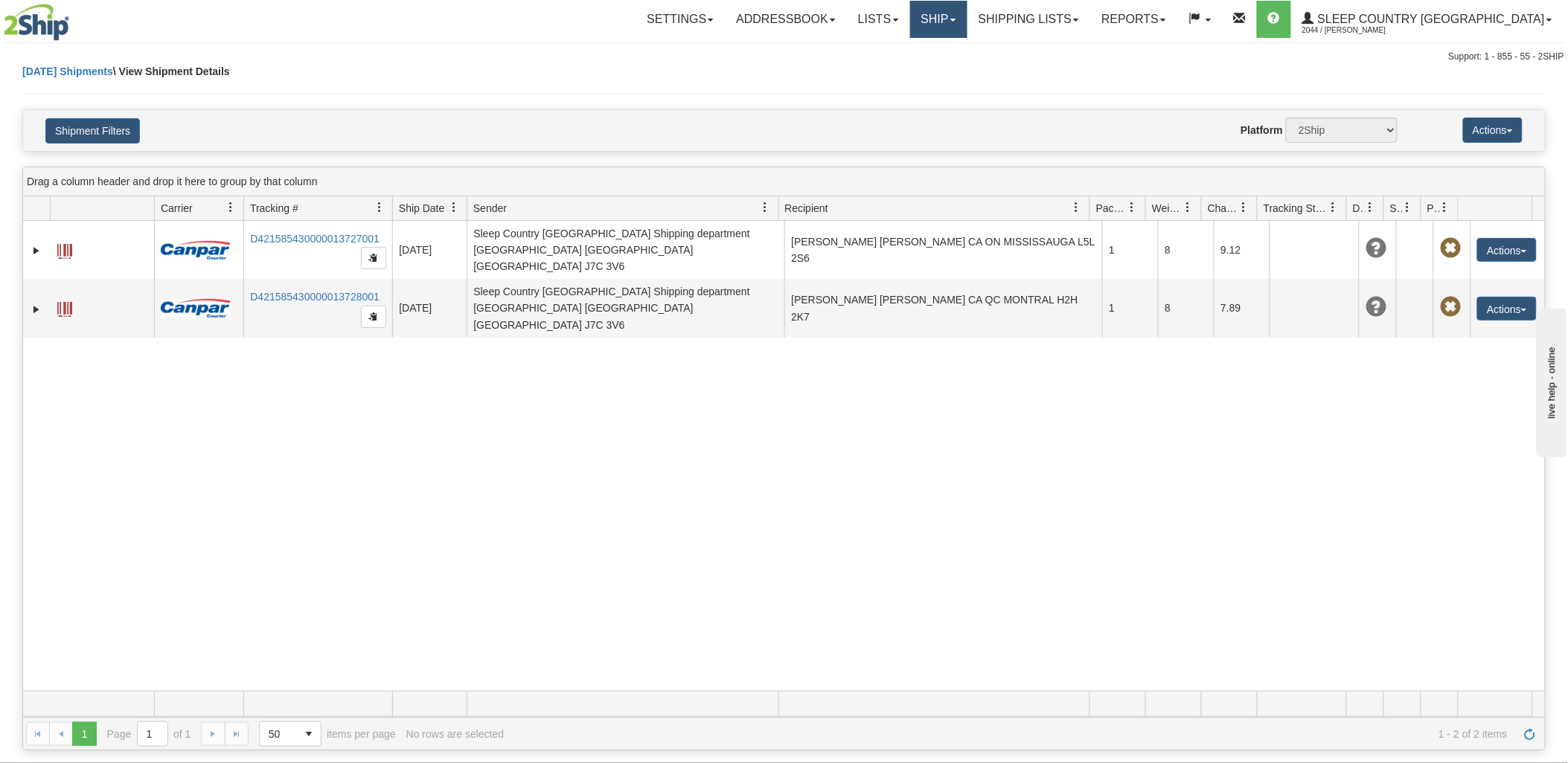
click at [967, 5] on link "Ship" at bounding box center [938, 19] width 57 height 37
click at [1045, 17] on link "Shipping lists" at bounding box center [1029, 19] width 123 height 37
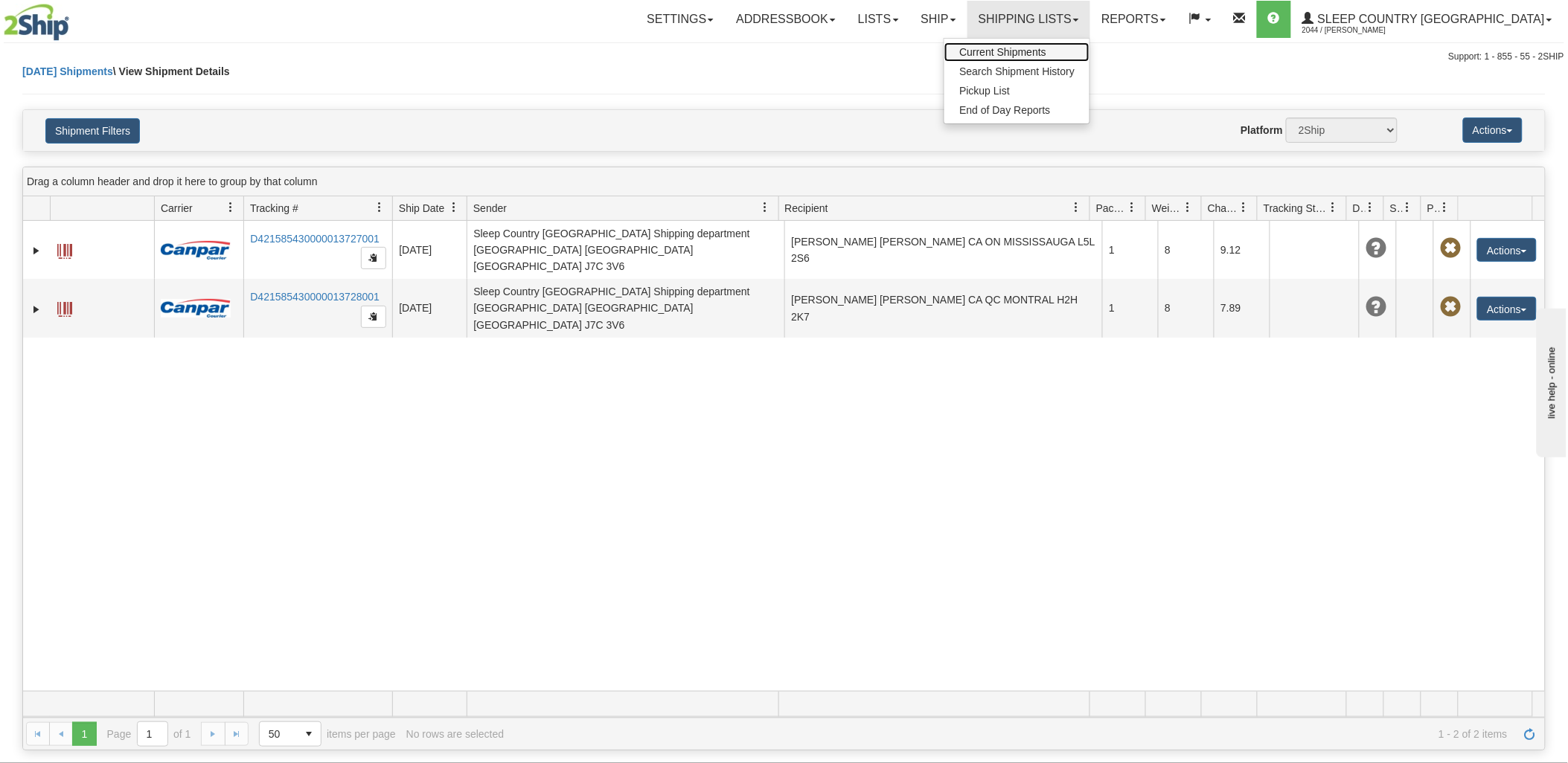
click at [1046, 50] on span "Current Shipments" at bounding box center [1003, 52] width 87 height 12
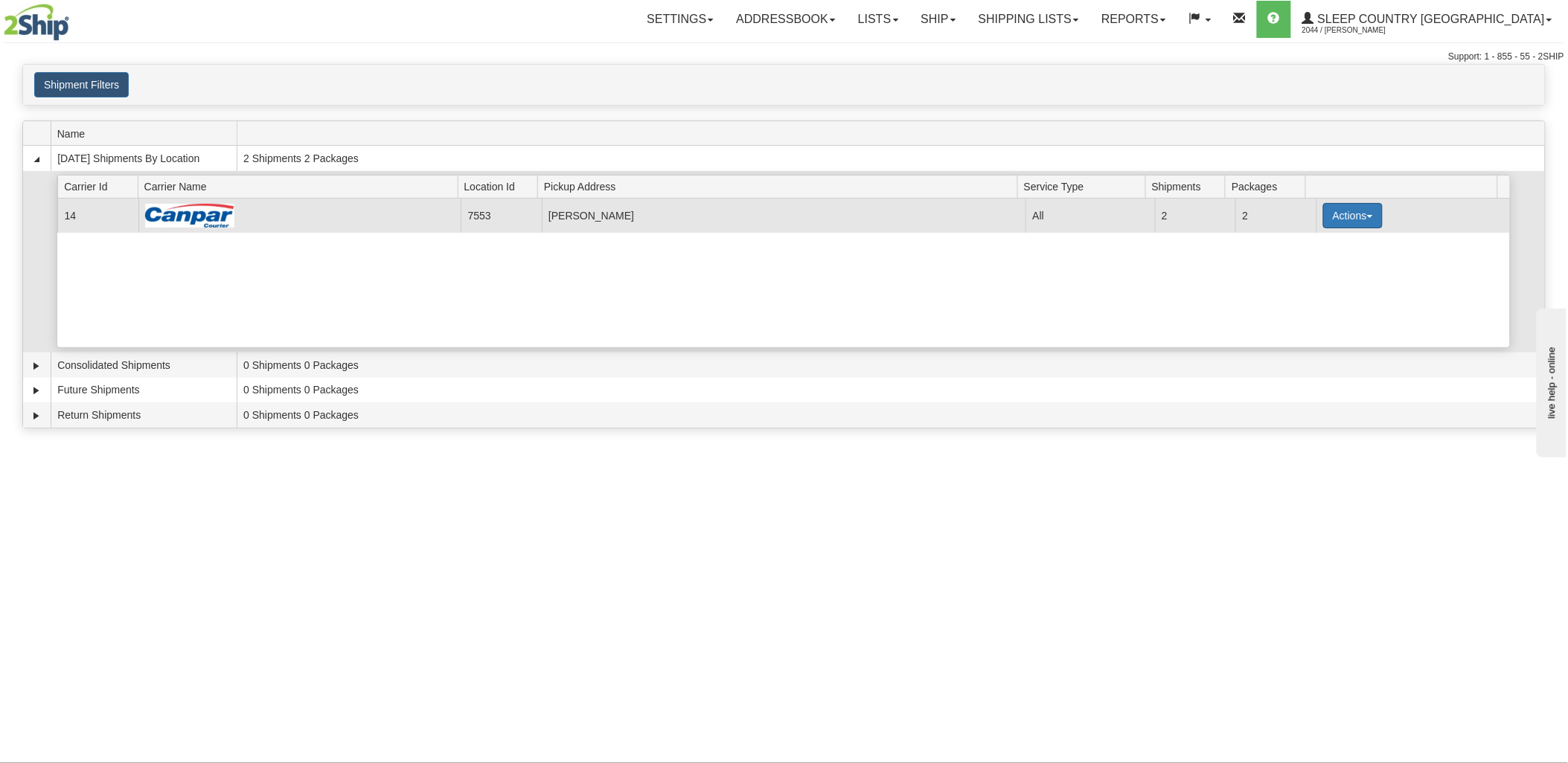
drag, startPoint x: 1347, startPoint y: 219, endPoint x: 1351, endPoint y: 211, distance: 8.9
click at [1348, 219] on button "Actions" at bounding box center [1353, 215] width 60 height 25
click at [1300, 315] on span "Print" at bounding box center [1293, 320] width 31 height 11
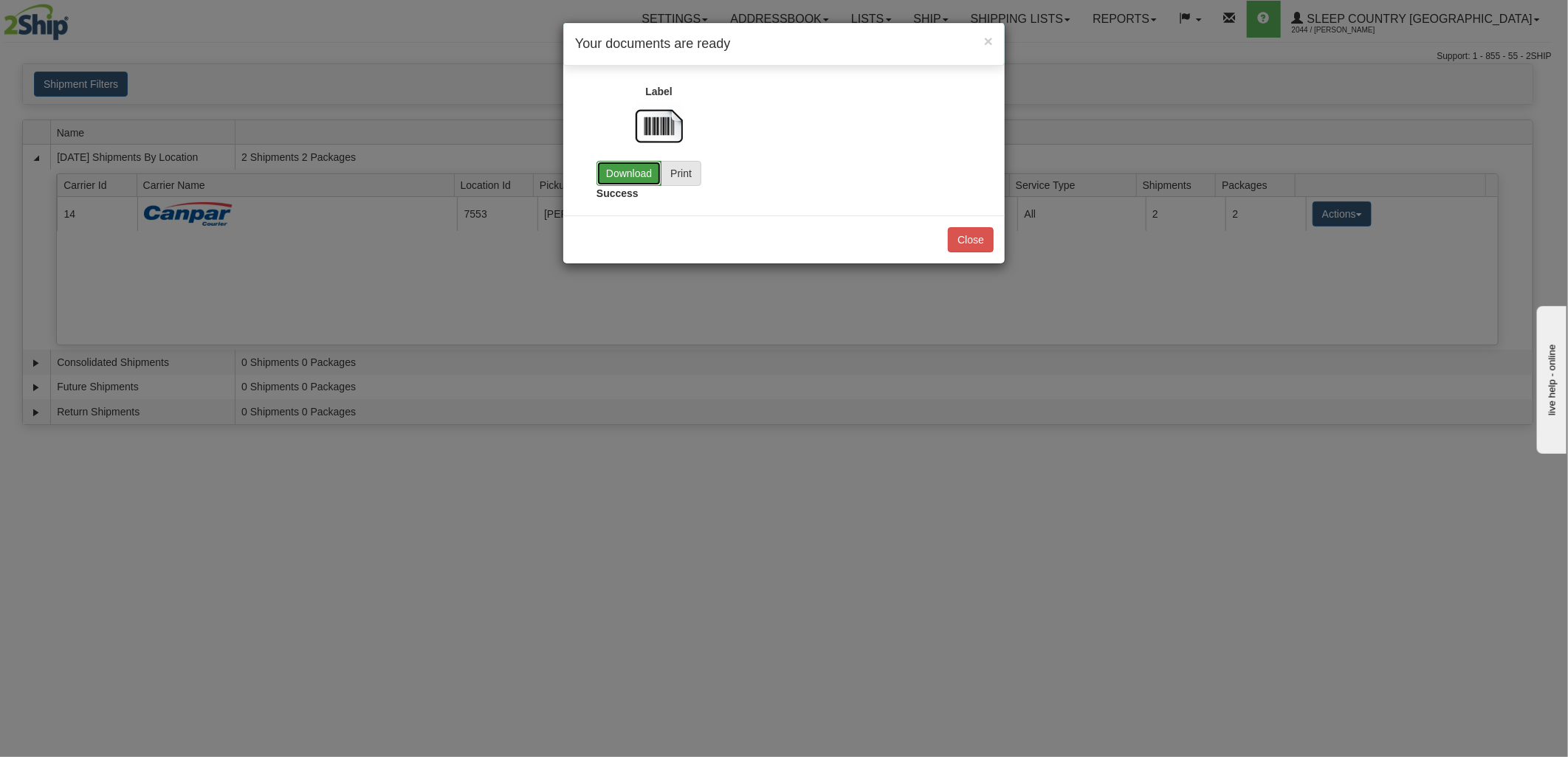
click at [631, 174] on link "Download" at bounding box center [629, 173] width 65 height 25
click at [970, 241] on button "Close" at bounding box center [970, 239] width 46 height 25
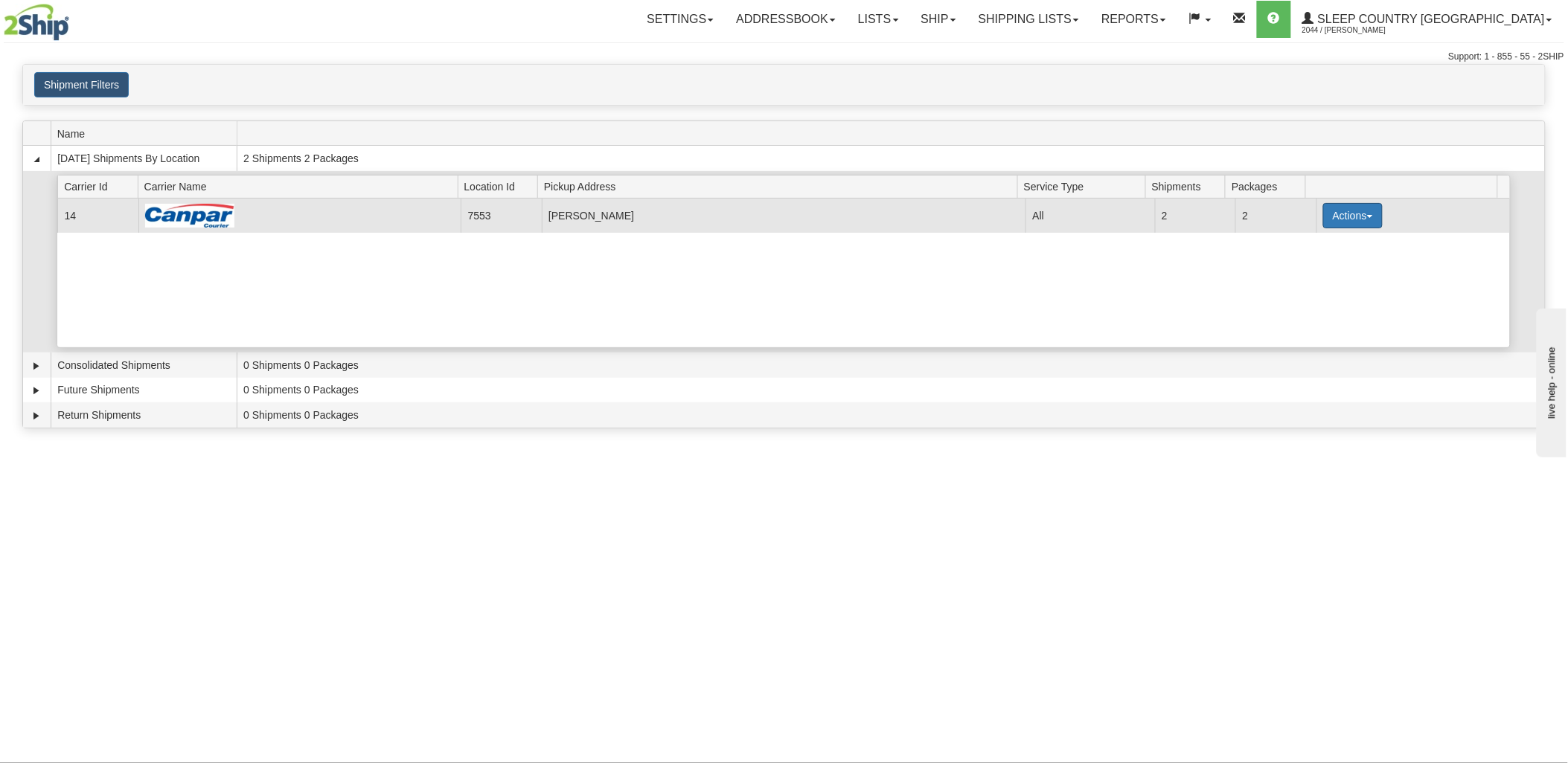
click at [1338, 217] on button "Actions" at bounding box center [1353, 215] width 60 height 25
click at [1302, 316] on span "Print" at bounding box center [1293, 320] width 31 height 11
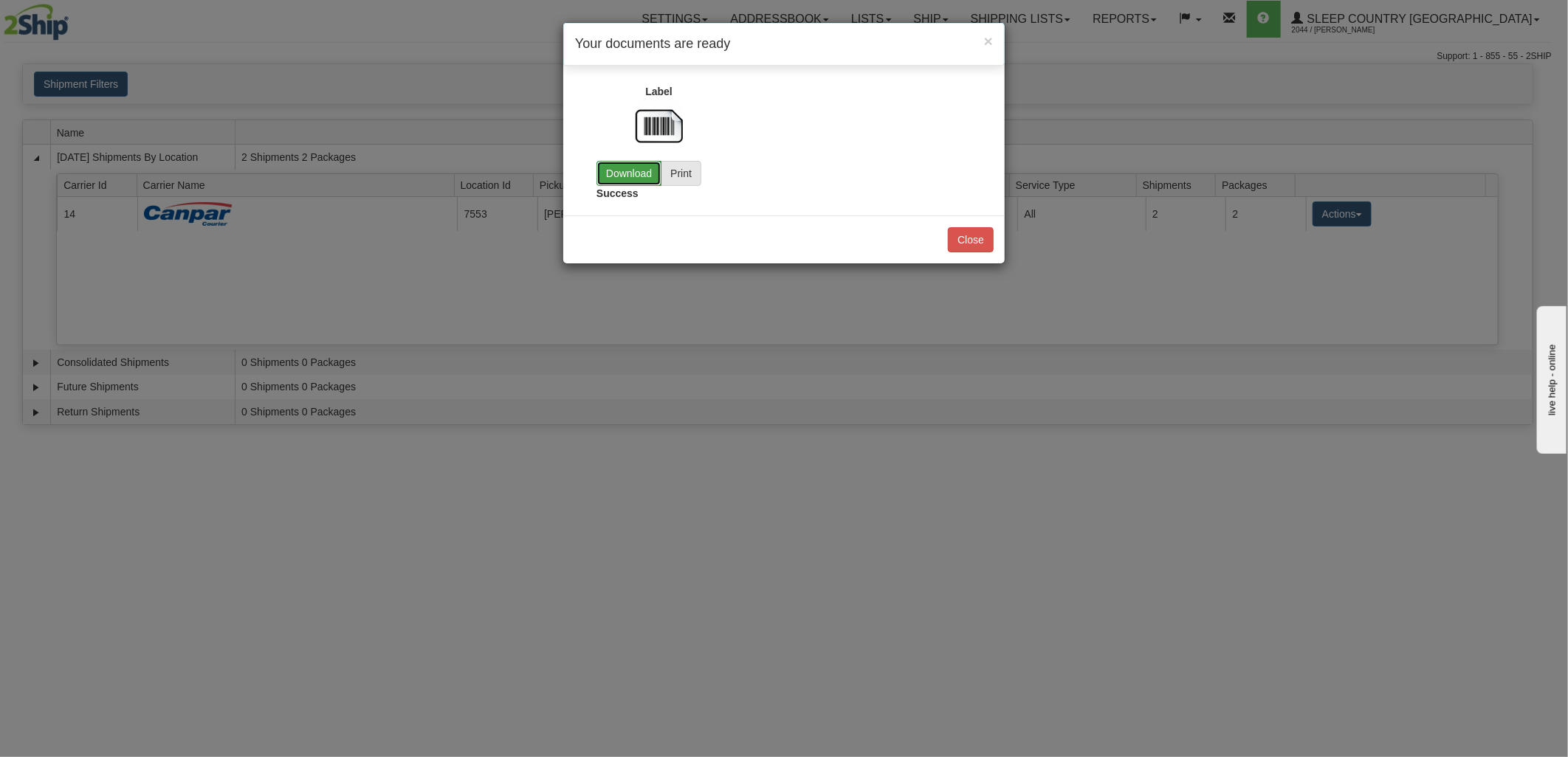
click at [639, 181] on link "Download" at bounding box center [629, 173] width 65 height 25
